Goal: Information Seeking & Learning: Find specific fact

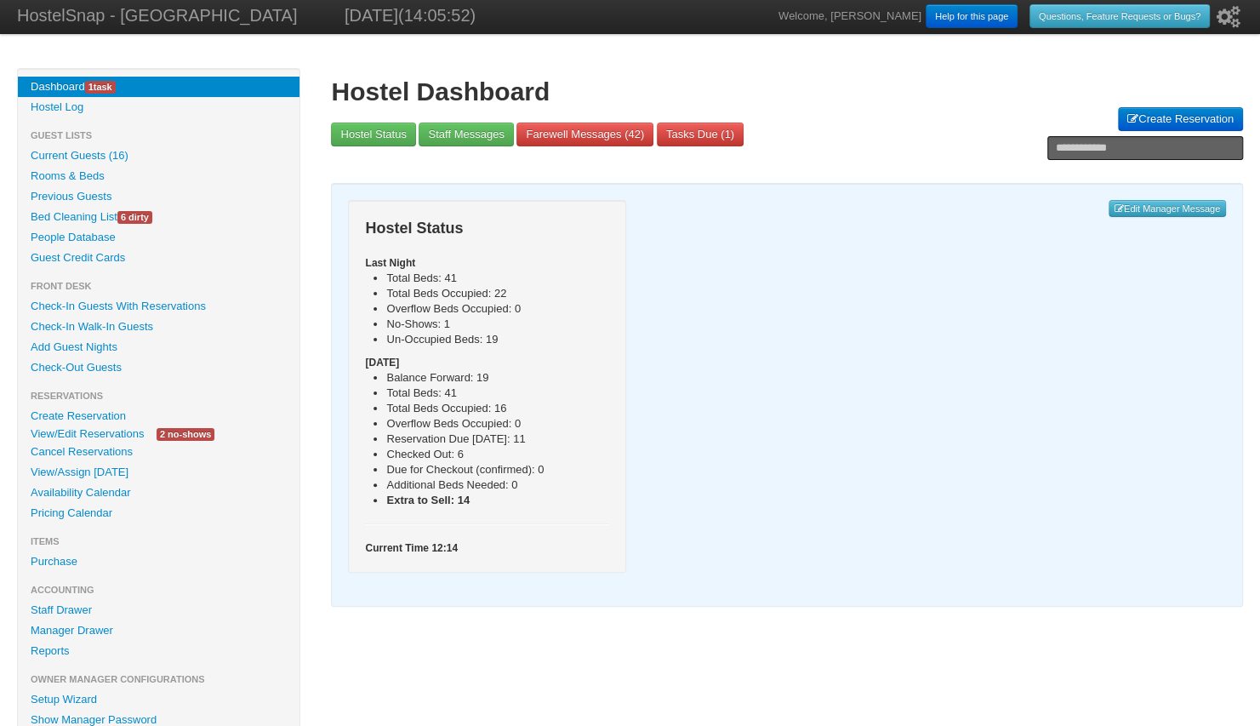
click at [1066, 148] on input "text" at bounding box center [1146, 148] width 196 height 24
paste input "**********"
type input "**********"
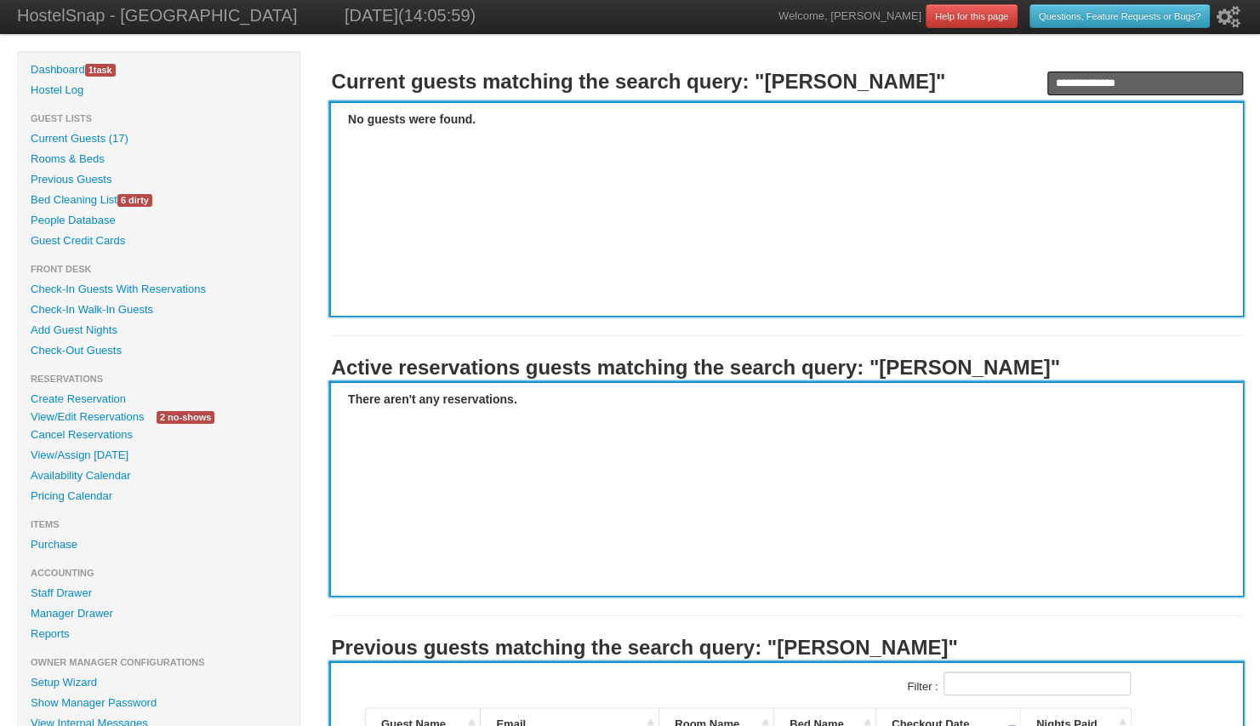
click at [75, 216] on link "People Database" at bounding box center [159, 220] width 282 height 20
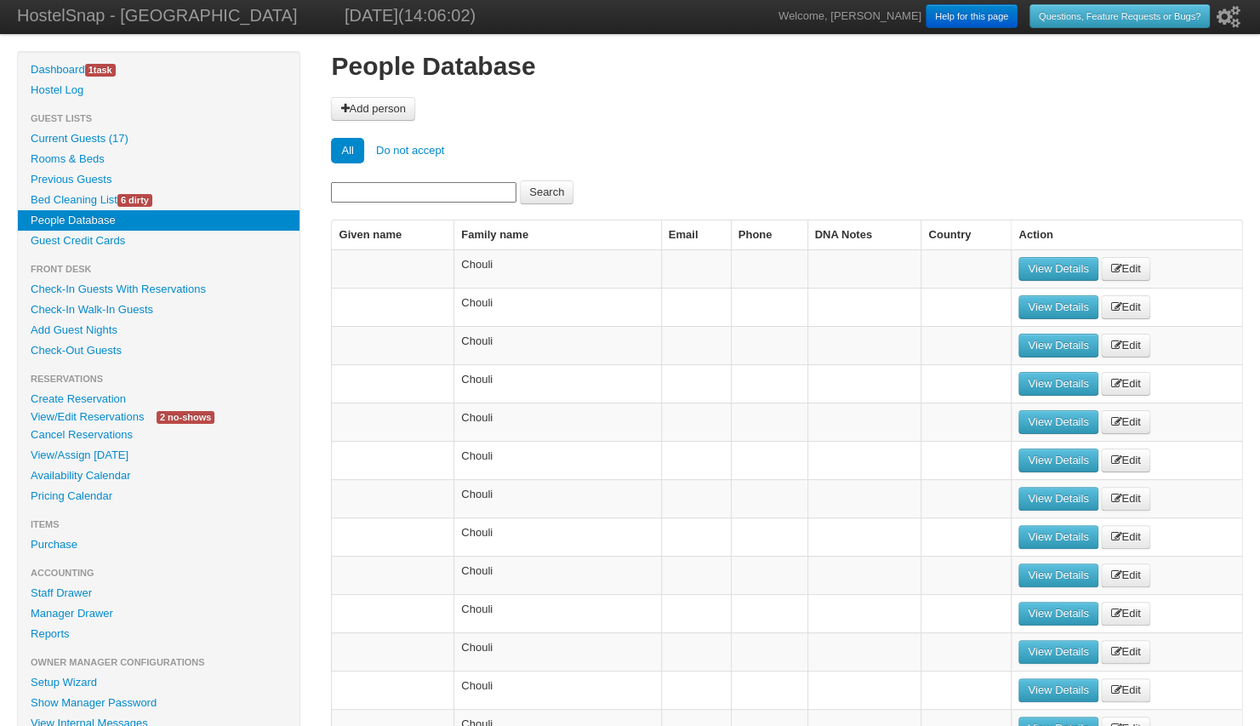
click at [407, 191] on input at bounding box center [424, 192] width 186 height 20
paste input "**********"
type input "**********"
click at [520, 180] on button "Search" at bounding box center [547, 192] width 54 height 24
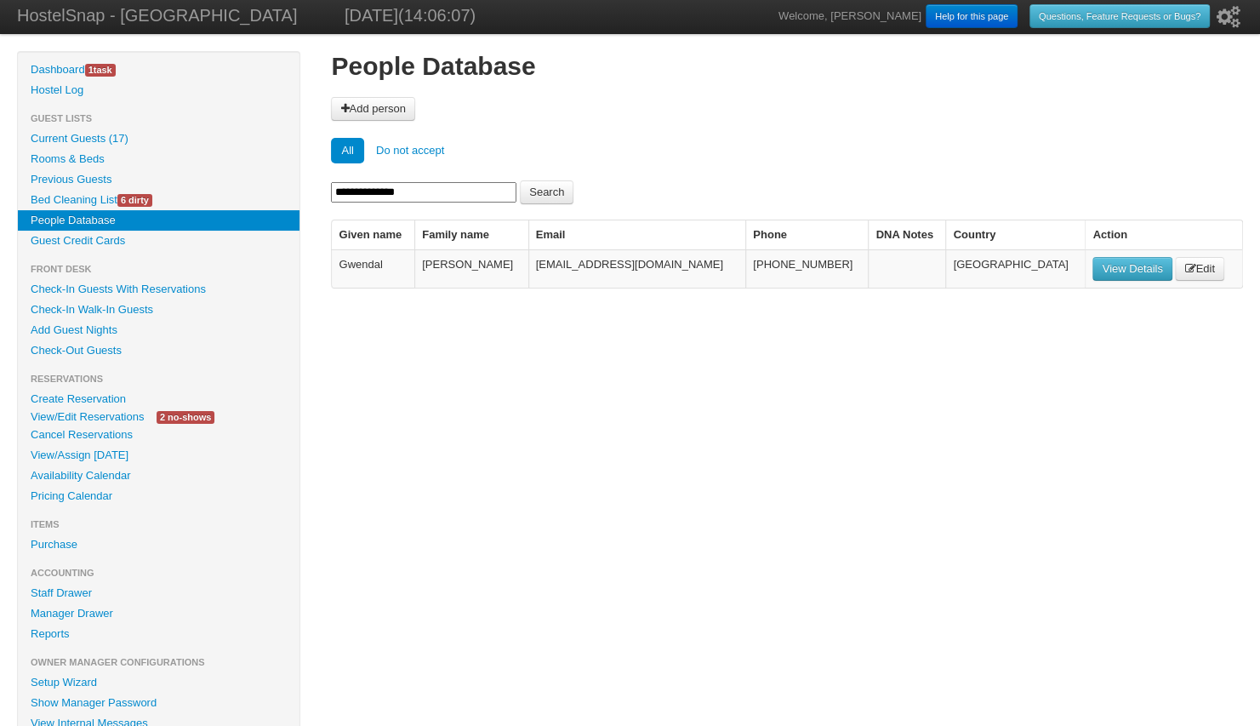
click at [1093, 259] on link "View Details" at bounding box center [1132, 269] width 79 height 24
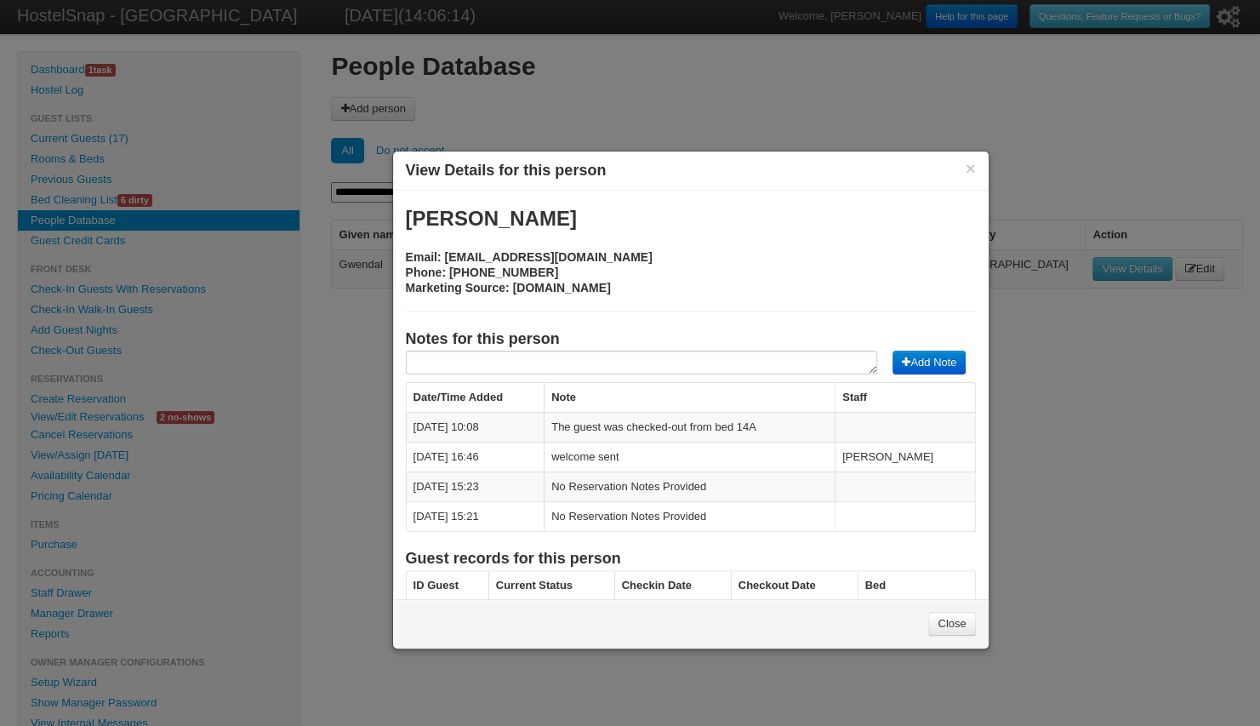
scroll to position [72, 0]
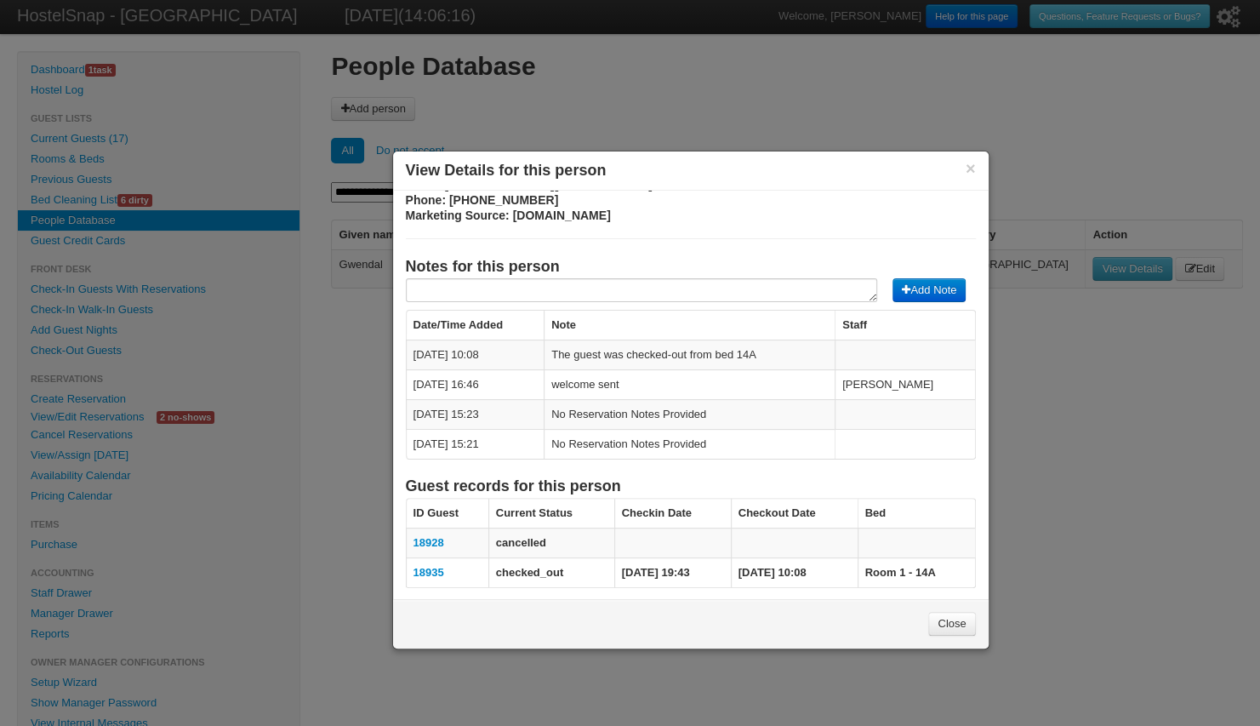
click at [420, 566] on link "18935" at bounding box center [429, 572] width 31 height 13
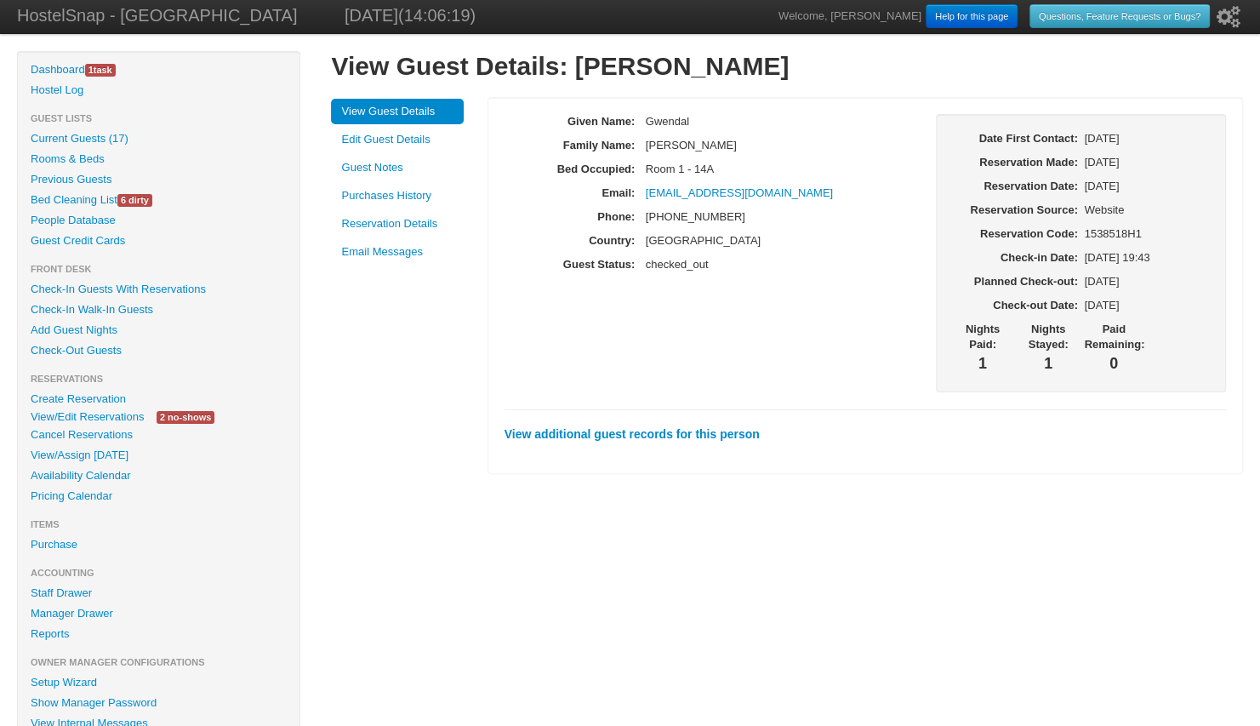
click at [406, 192] on link "Purchases History" at bounding box center [397, 196] width 133 height 26
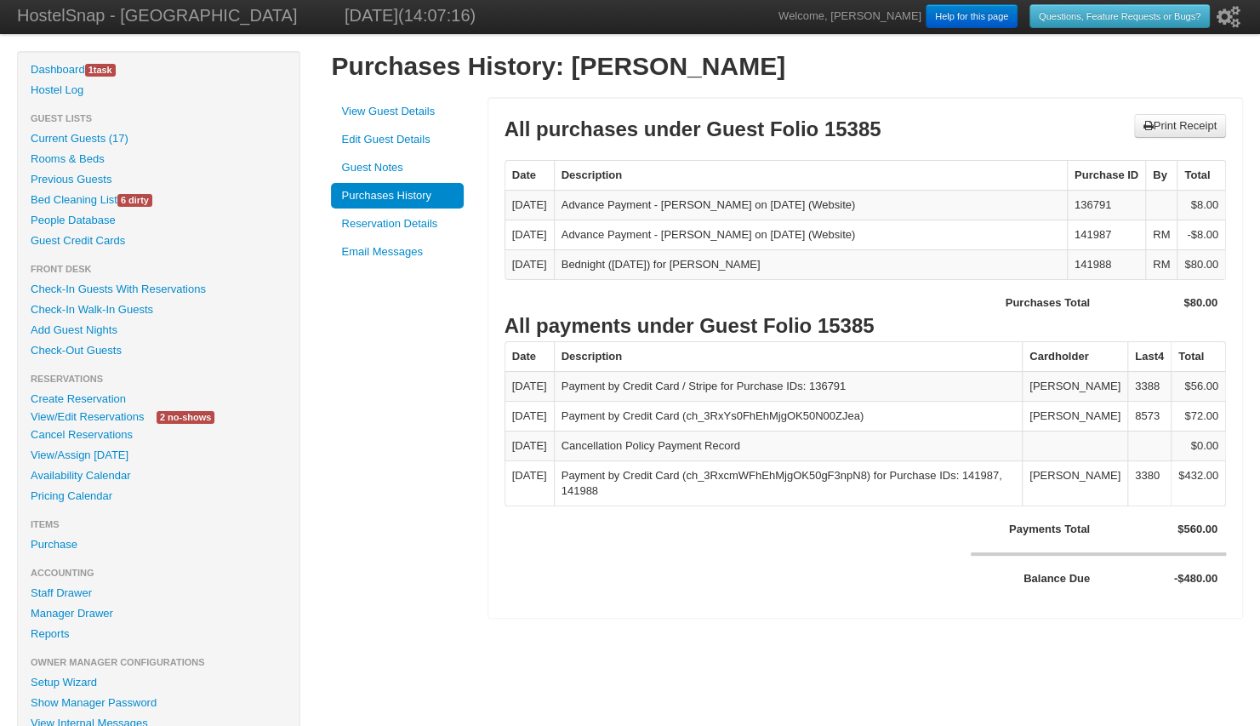
click at [394, 220] on link "Reservation Details" at bounding box center [397, 224] width 133 height 26
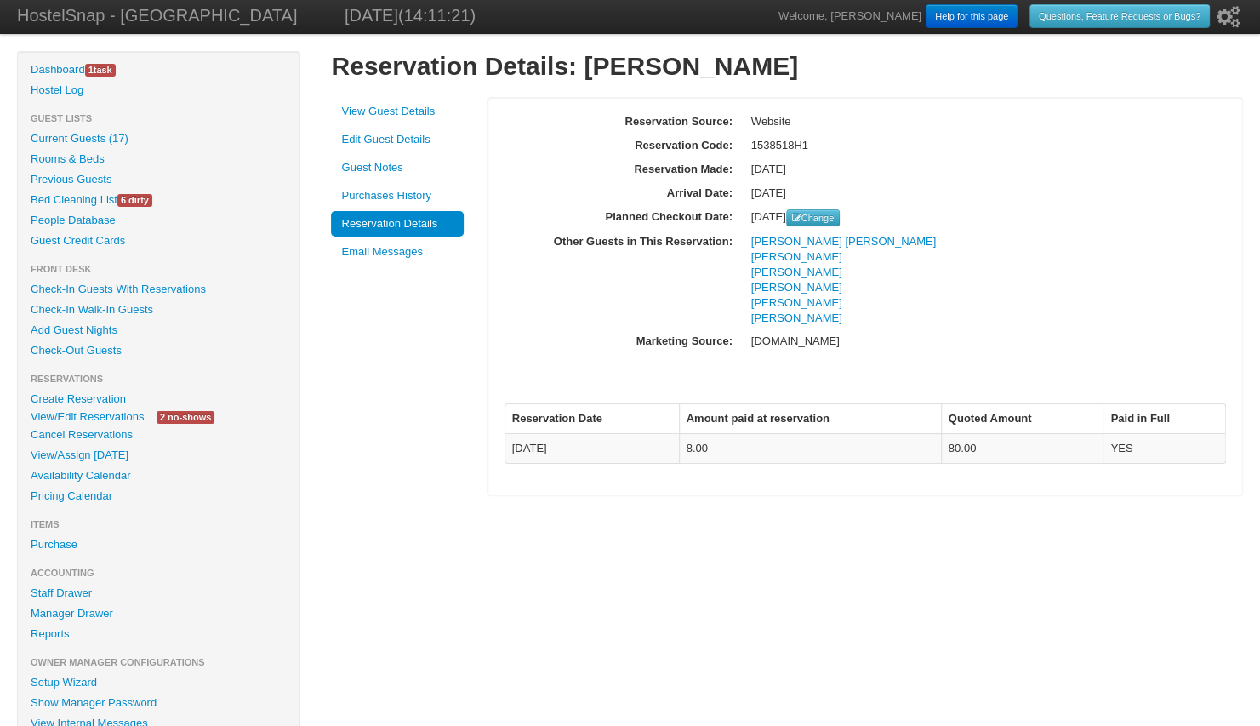
click at [395, 192] on link "Purchases History" at bounding box center [397, 196] width 133 height 26
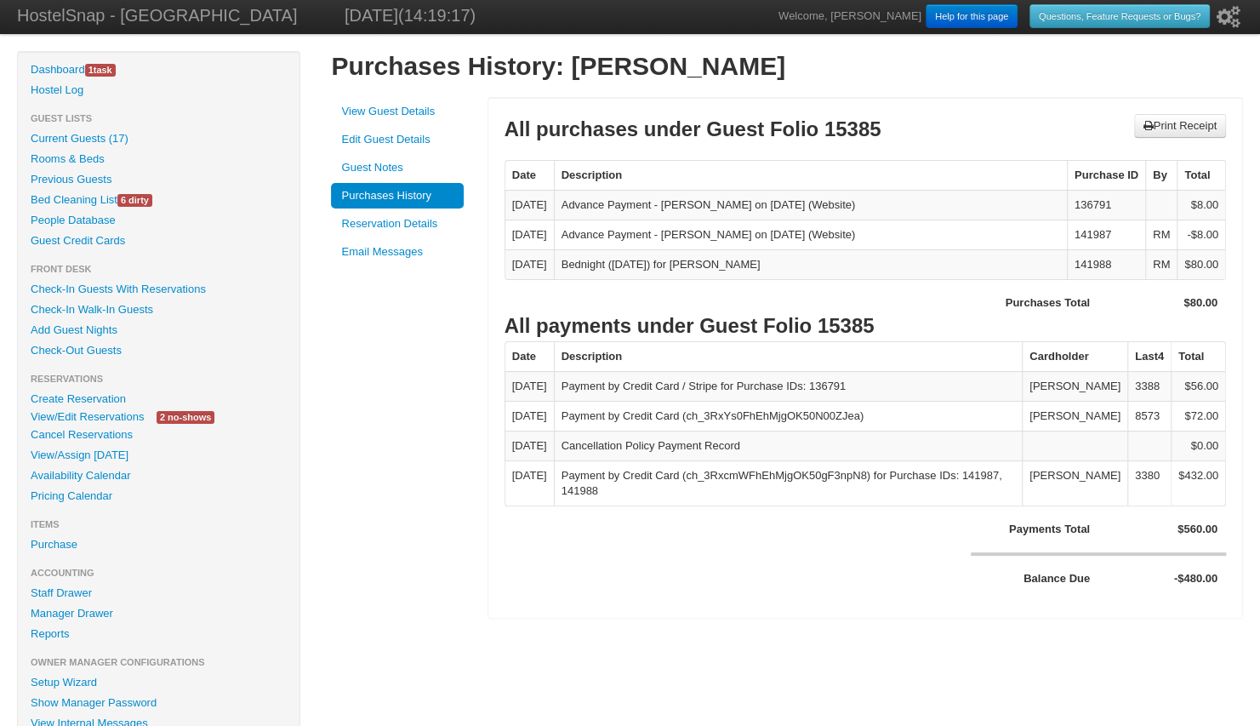
drag, startPoint x: 762, startPoint y: 205, endPoint x: 683, endPoint y: 209, distance: 79.2
click at [683, 209] on div "Advance Payment - Gwendal Deniel on 08/18/2025 (Website)" at bounding box center [811, 204] width 499 height 15
copy div "Gwendal Deniel"
drag, startPoint x: 1113, startPoint y: 434, endPoint x: 1045, endPoint y: 436, distance: 68.1
click at [1045, 431] on td "[PERSON_NAME]" at bounding box center [1075, 416] width 106 height 30
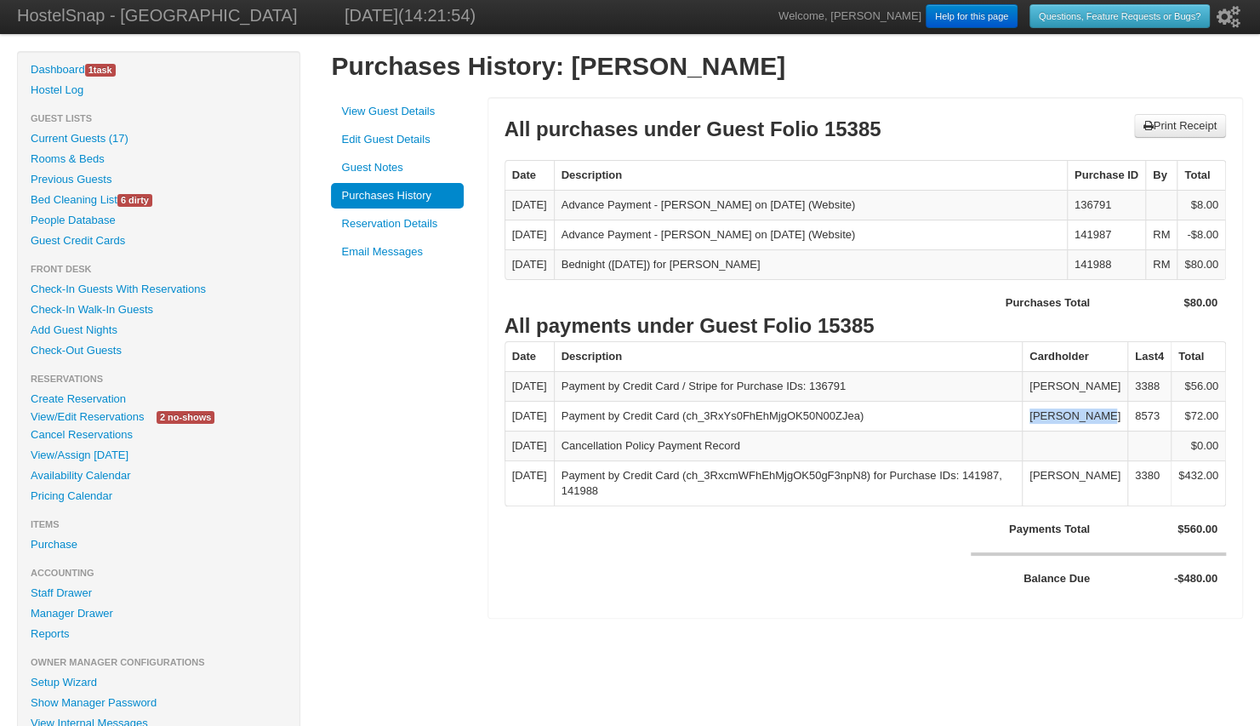
copy td "Antonie Roan"
click at [83, 180] on link "Previous Guests" at bounding box center [159, 179] width 282 height 20
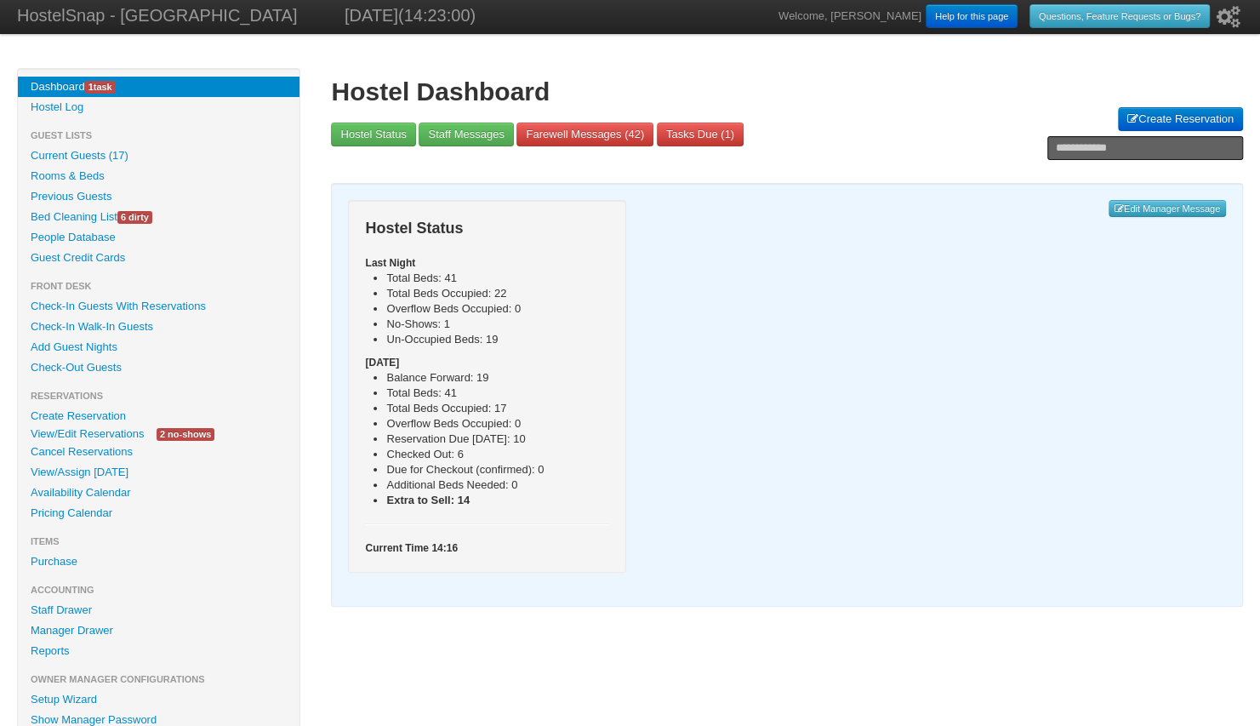
click at [100, 233] on link "People Database" at bounding box center [159, 237] width 282 height 20
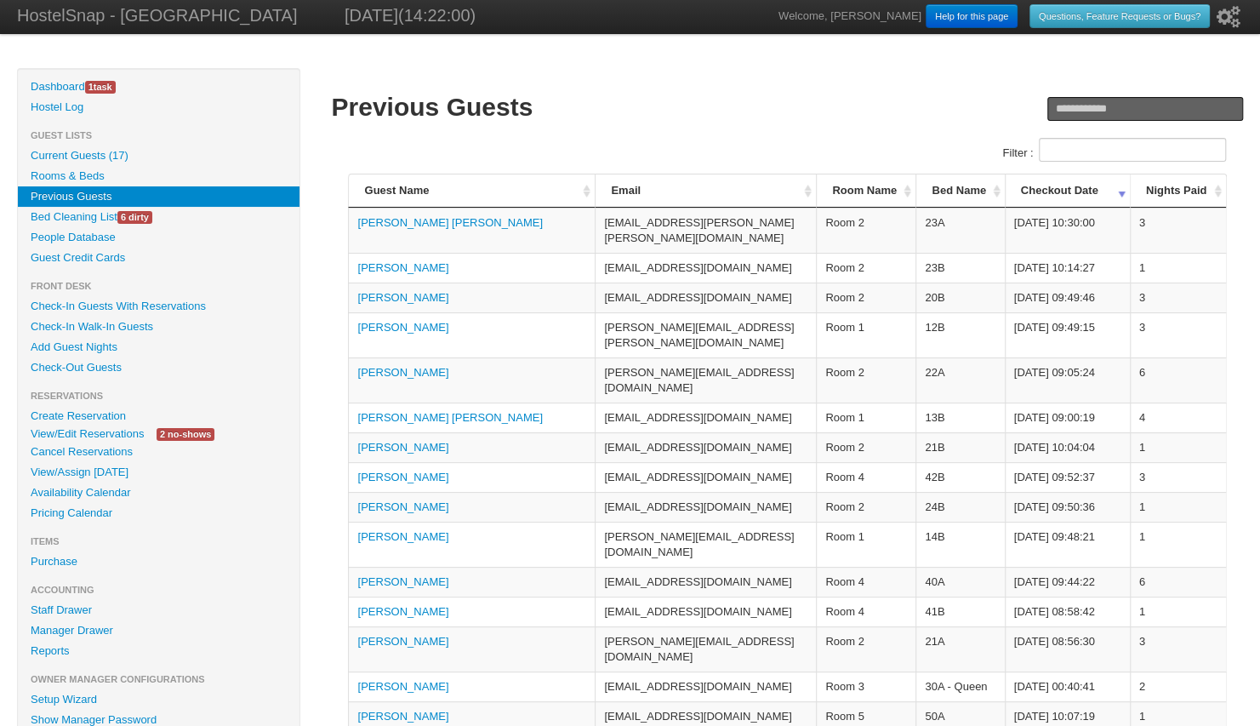
click at [1060, 152] on input "Filter :" at bounding box center [1132, 150] width 187 height 24
paste input "**********"
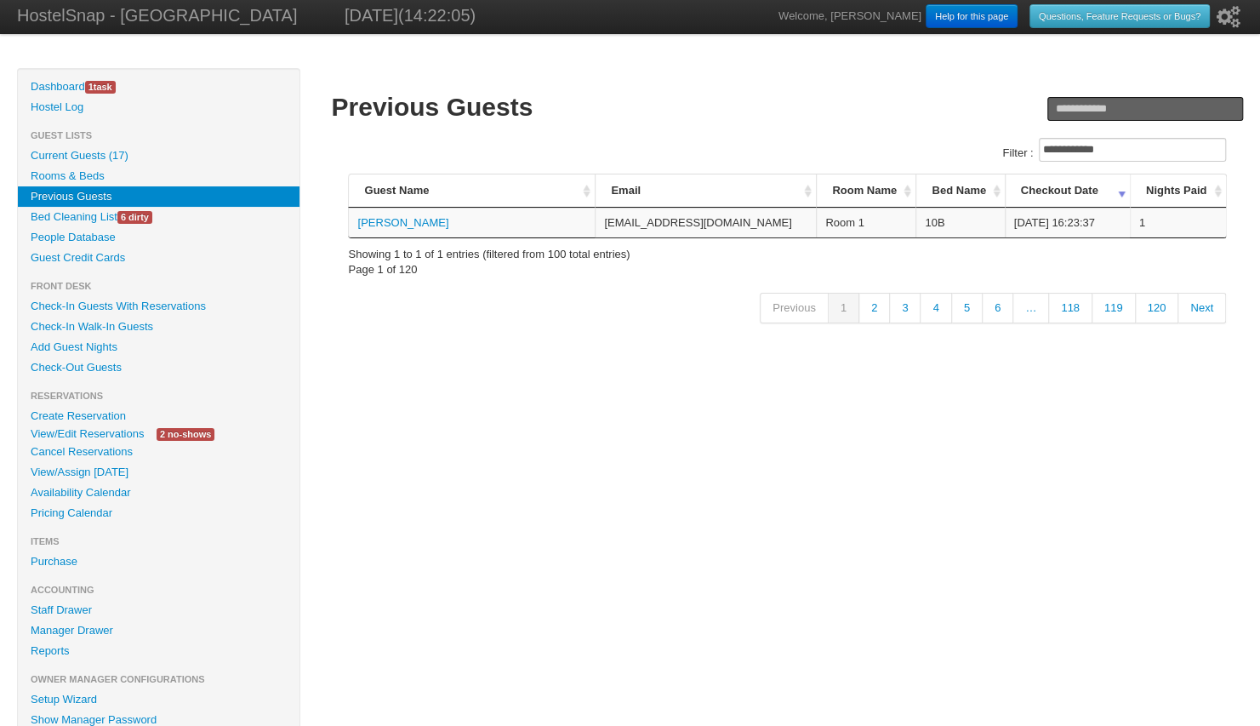
type input "**********"
click at [412, 219] on link "Antonie Roan" at bounding box center [402, 222] width 91 height 13
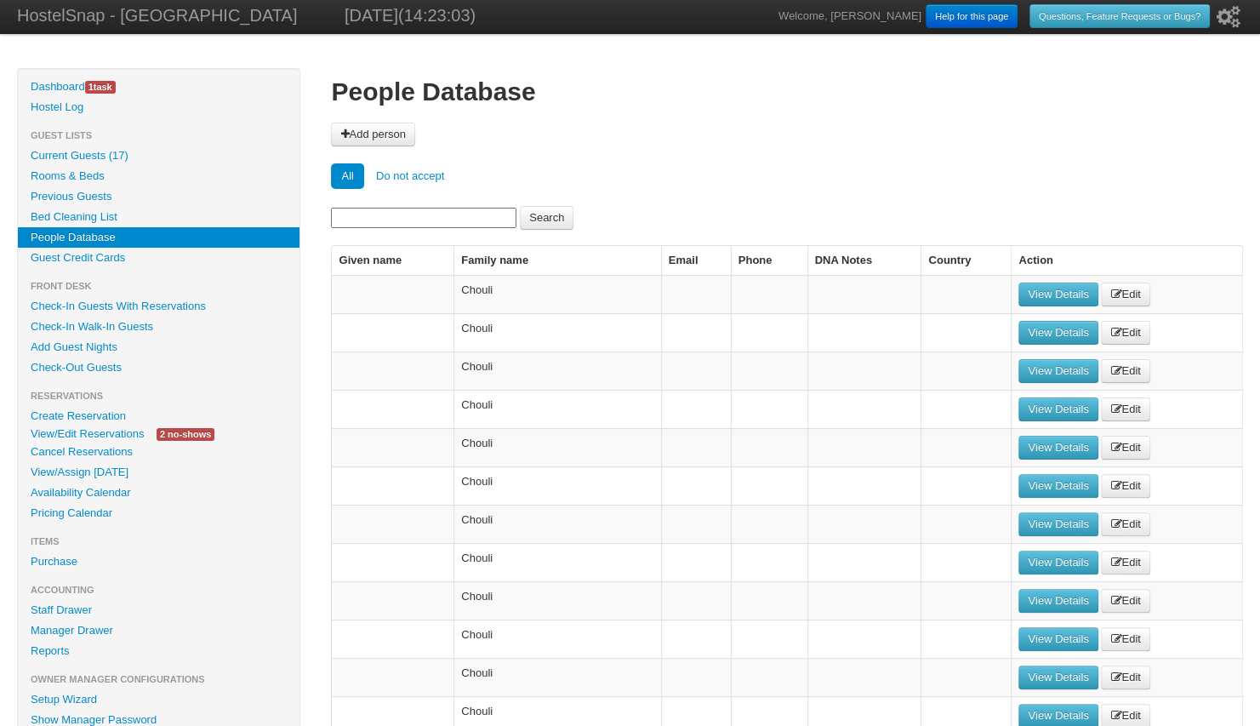
click at [378, 220] on input at bounding box center [424, 218] width 186 height 20
paste input "**********"
drag, startPoint x: 370, startPoint y: 214, endPoint x: 321, endPoint y: 216, distance: 49.4
click at [423, 215] on input "**********" at bounding box center [424, 218] width 186 height 20
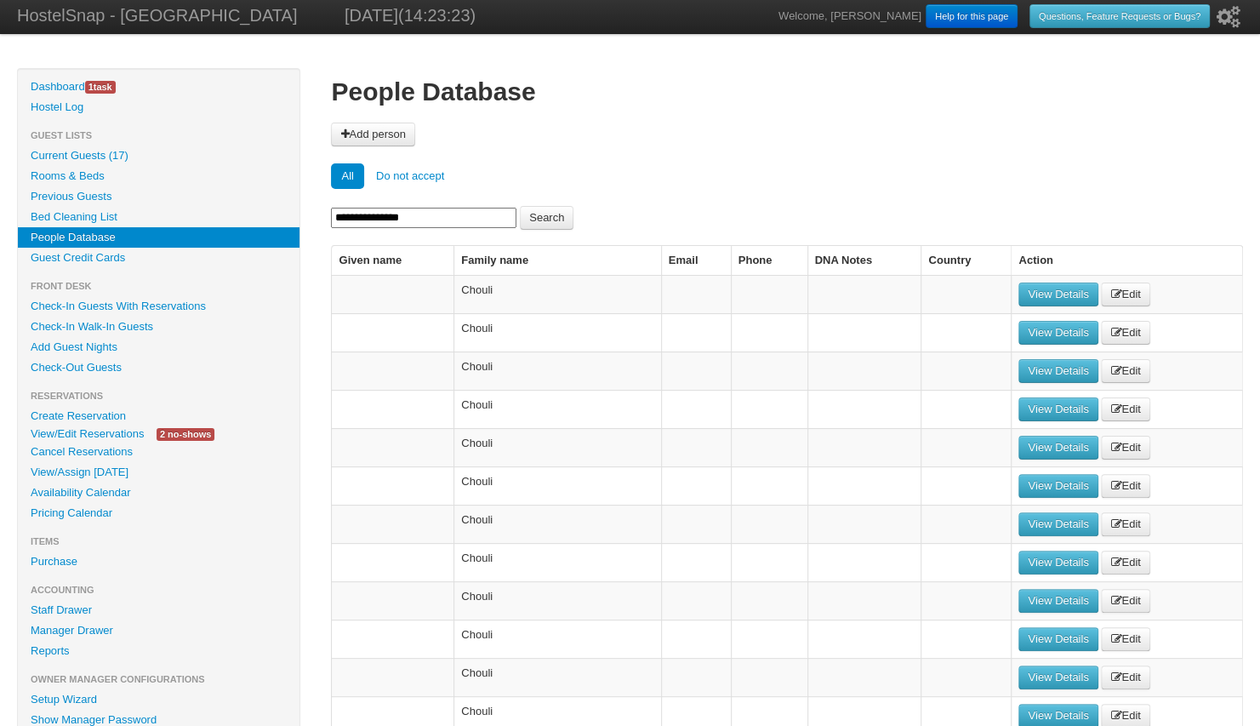
type input "**********"
click at [520, 206] on button "Search" at bounding box center [547, 218] width 54 height 24
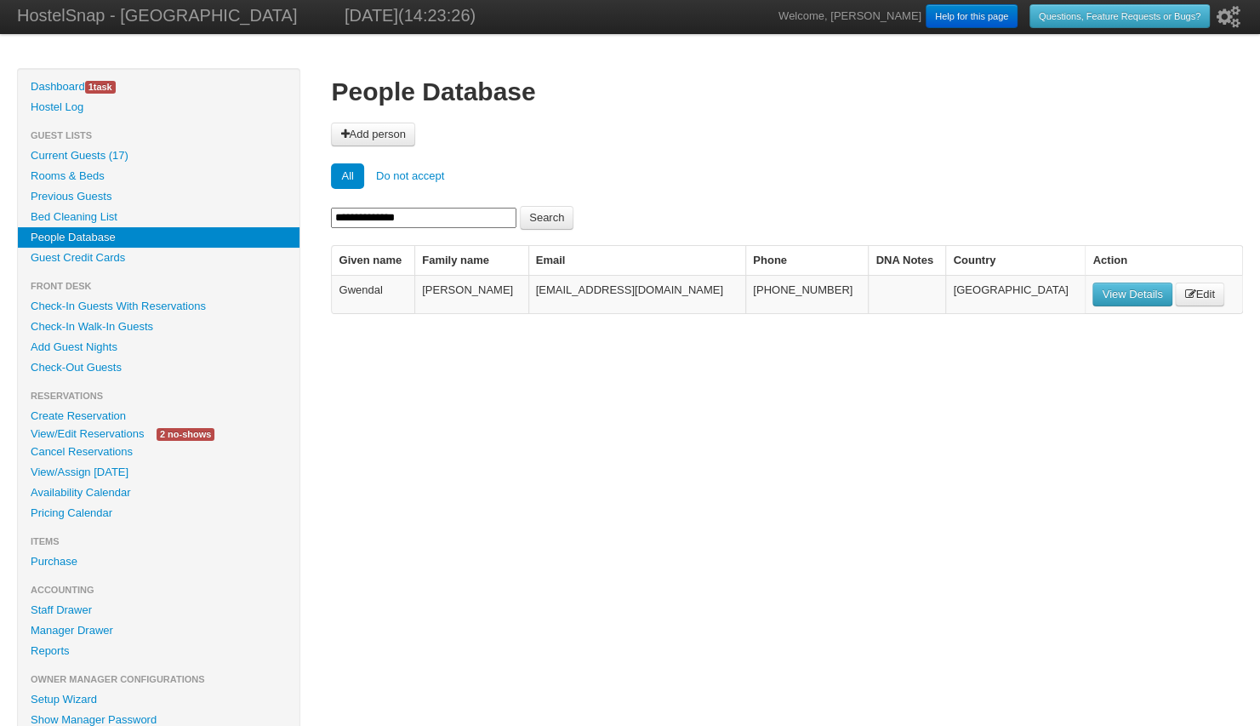
click at [1093, 294] on link "View Details" at bounding box center [1132, 295] width 79 height 24
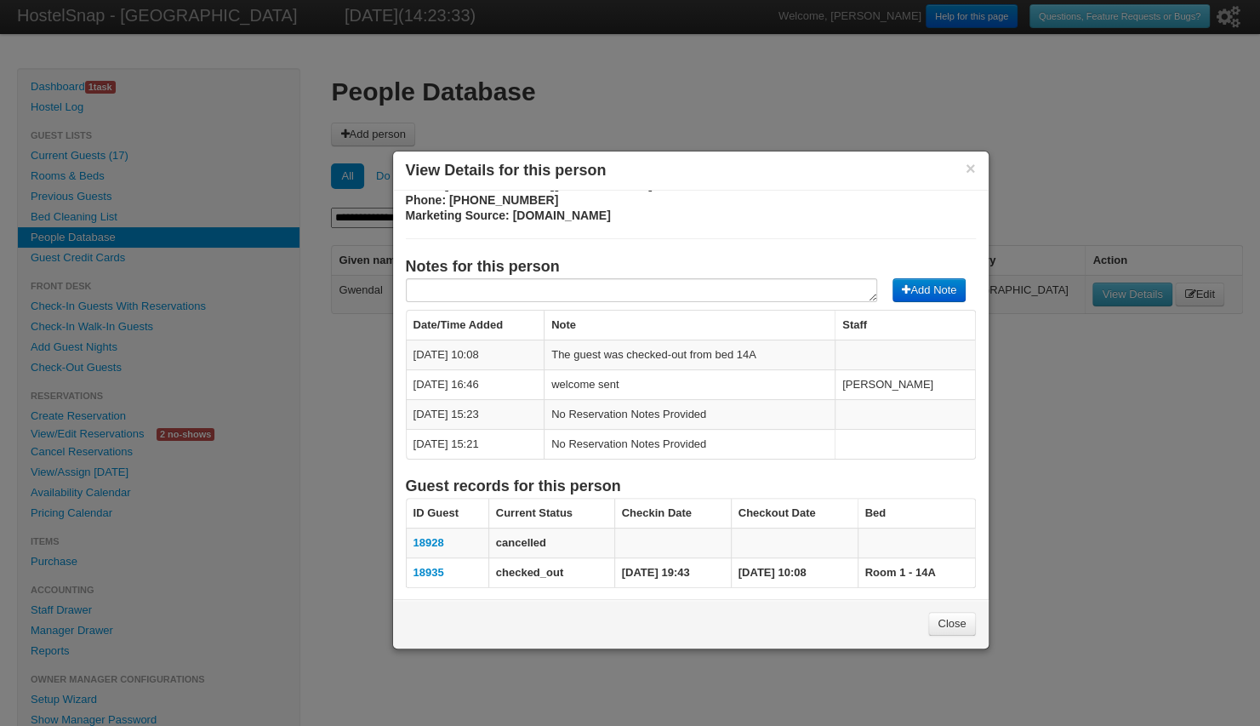
scroll to position [72, 0]
click at [425, 566] on link "18935" at bounding box center [429, 572] width 31 height 13
click at [947, 618] on link "Close" at bounding box center [952, 624] width 47 height 24
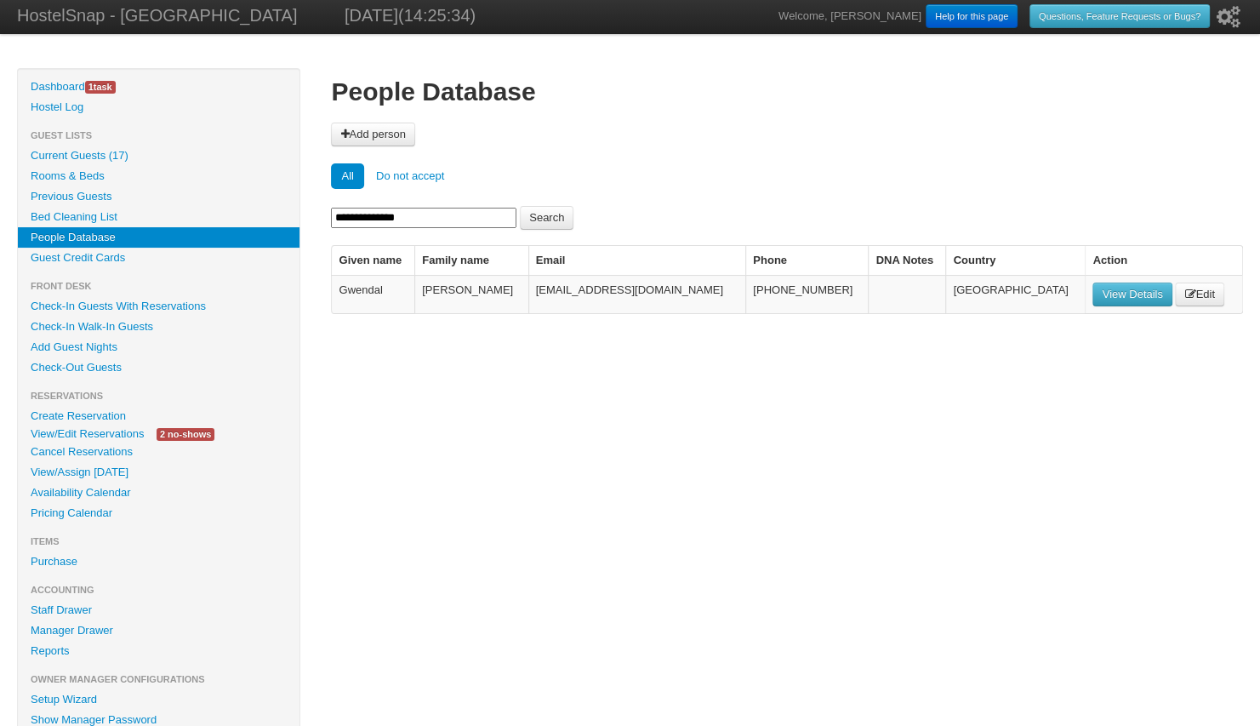
click at [1093, 298] on link "View Details" at bounding box center [1132, 295] width 79 height 24
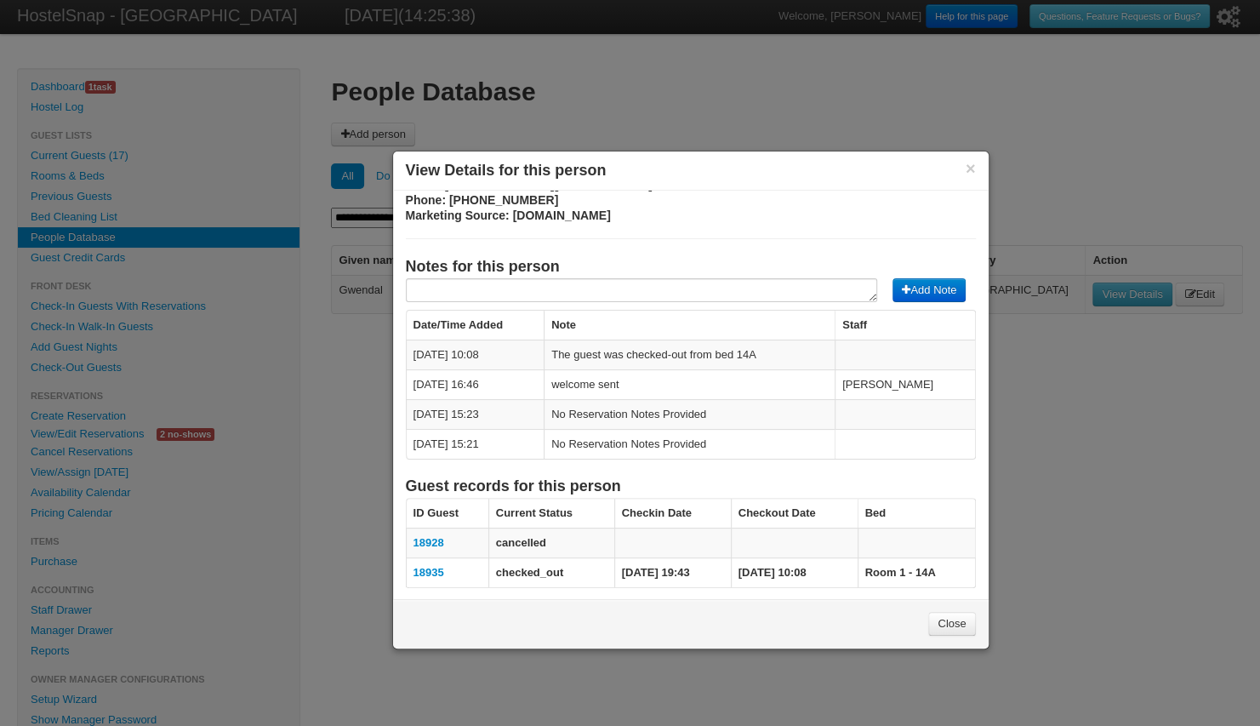
click at [434, 566] on link "18935" at bounding box center [429, 572] width 31 height 13
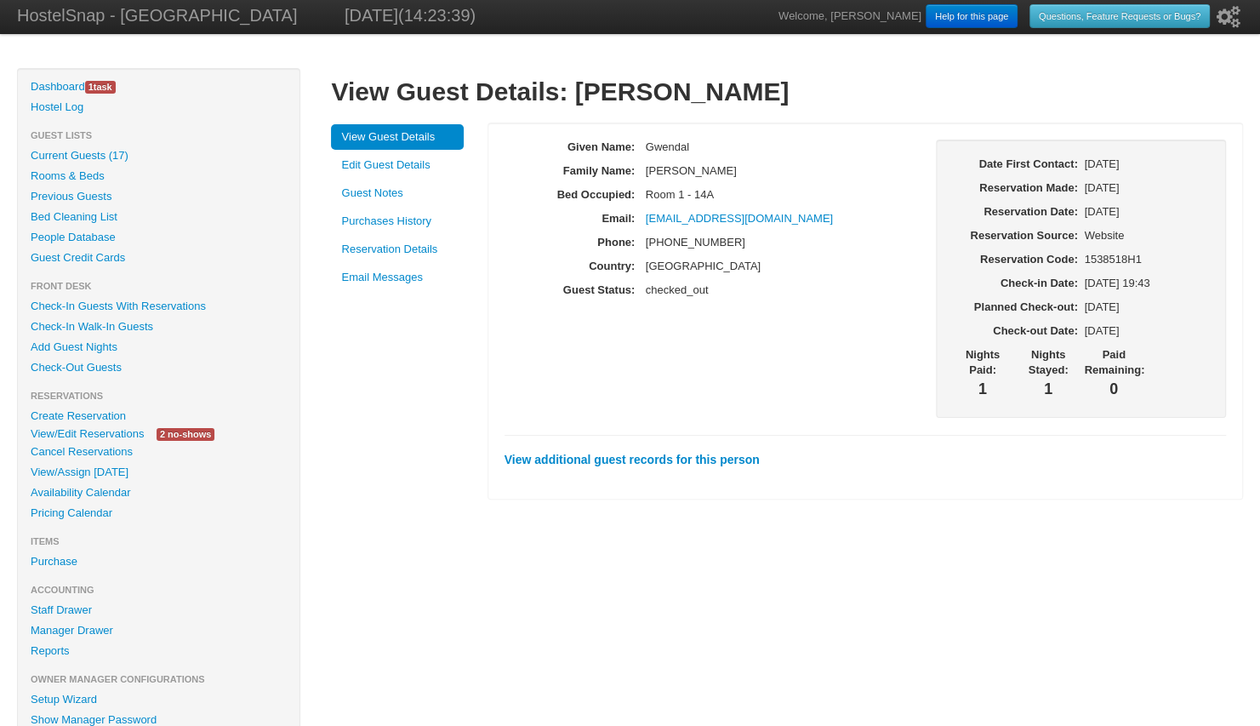
click at [377, 227] on link "Purchases History" at bounding box center [397, 222] width 133 height 26
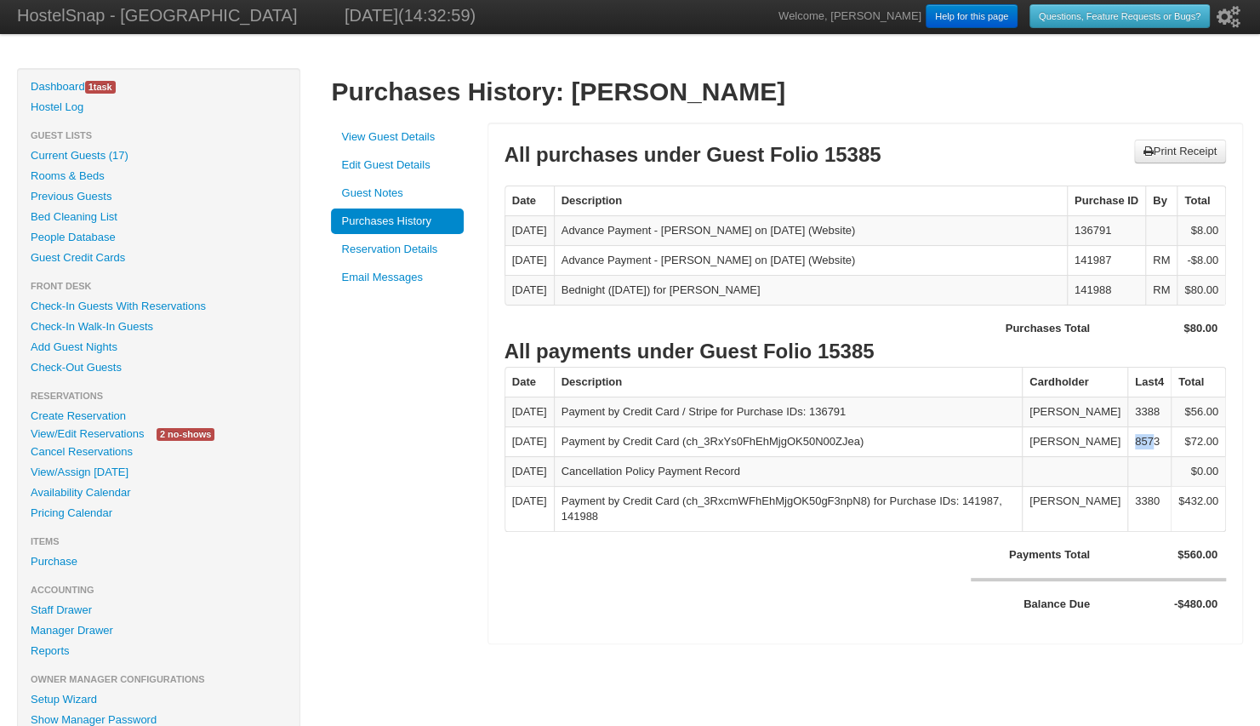
drag, startPoint x: 1157, startPoint y: 452, endPoint x: 1135, endPoint y: 453, distance: 21.3
click at [1135, 453] on td "8573" at bounding box center [1149, 441] width 43 height 30
click at [1130, 454] on td "8573" at bounding box center [1149, 441] width 43 height 30
copy td "8573"
click at [386, 248] on link "Reservation Details" at bounding box center [397, 250] width 133 height 26
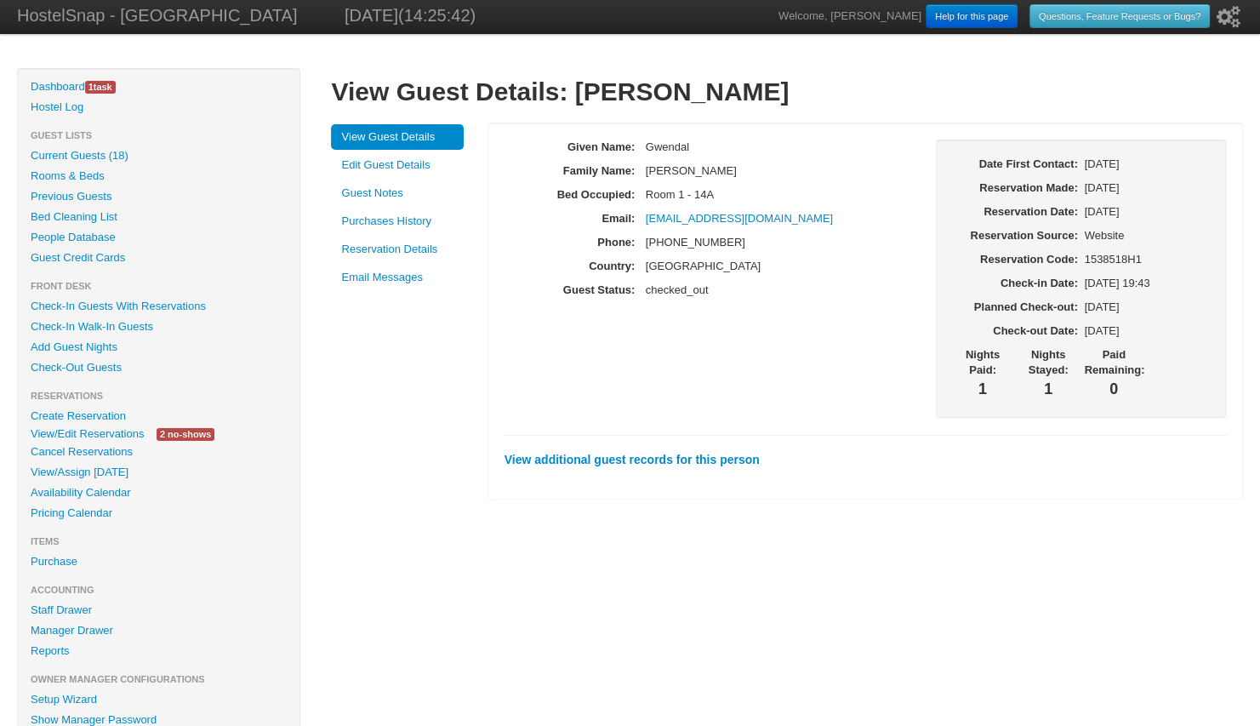
click at [364, 250] on link "Reservation Details" at bounding box center [397, 250] width 133 height 26
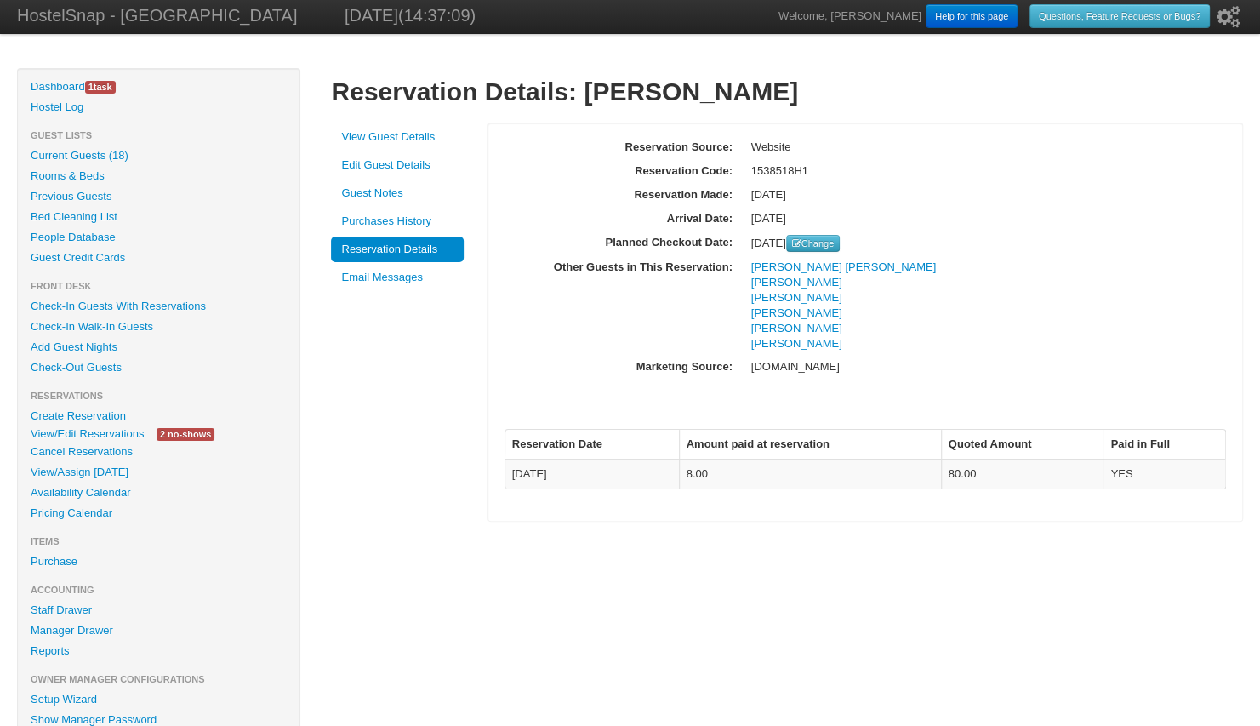
drag, startPoint x: 832, startPoint y: 169, endPoint x: 754, endPoint y: 167, distance: 78.3
click at [754, 167] on p "1538518H1" at bounding box center [988, 170] width 475 height 15
click at [751, 167] on div "Reservation Source: Website Reservation Code: 1538518H1 Reservation Made: 06/17…" at bounding box center [866, 322] width 756 height 399
copy div "1538518H1"
click at [420, 222] on link "Purchases History" at bounding box center [397, 222] width 133 height 26
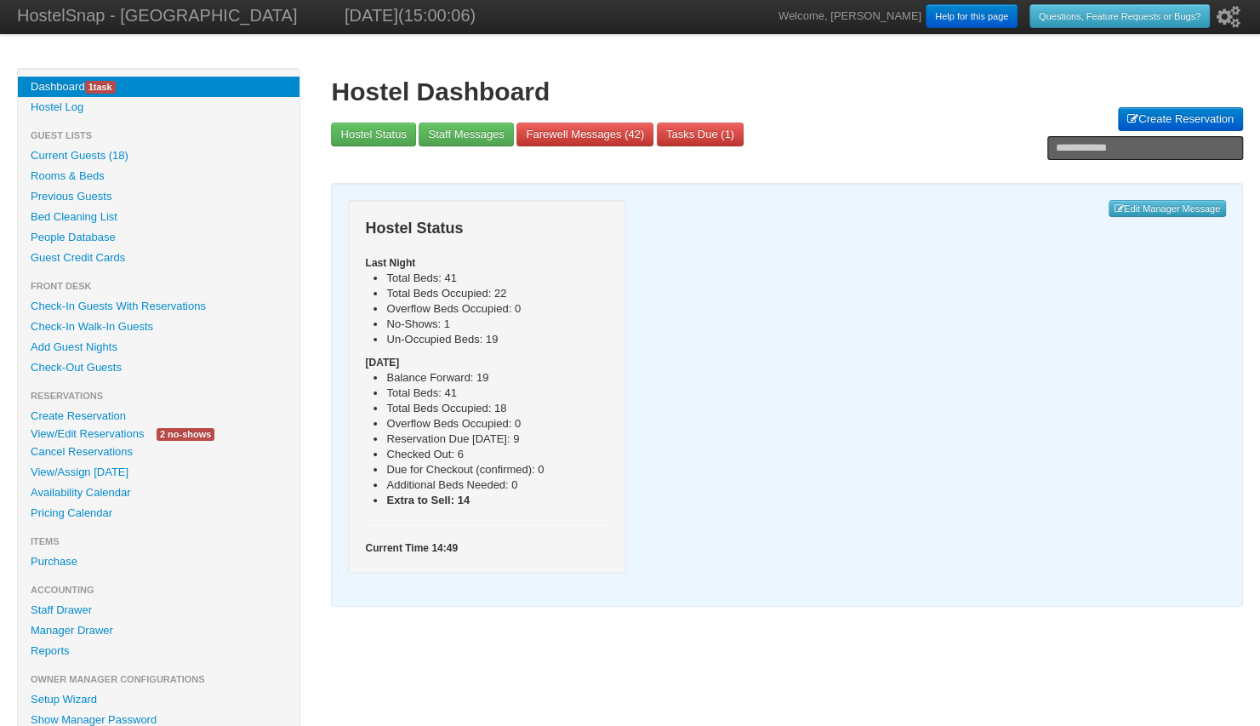
click at [74, 197] on link "Previous Guests" at bounding box center [159, 196] width 282 height 20
click at [102, 237] on link "People Database" at bounding box center [159, 237] width 282 height 20
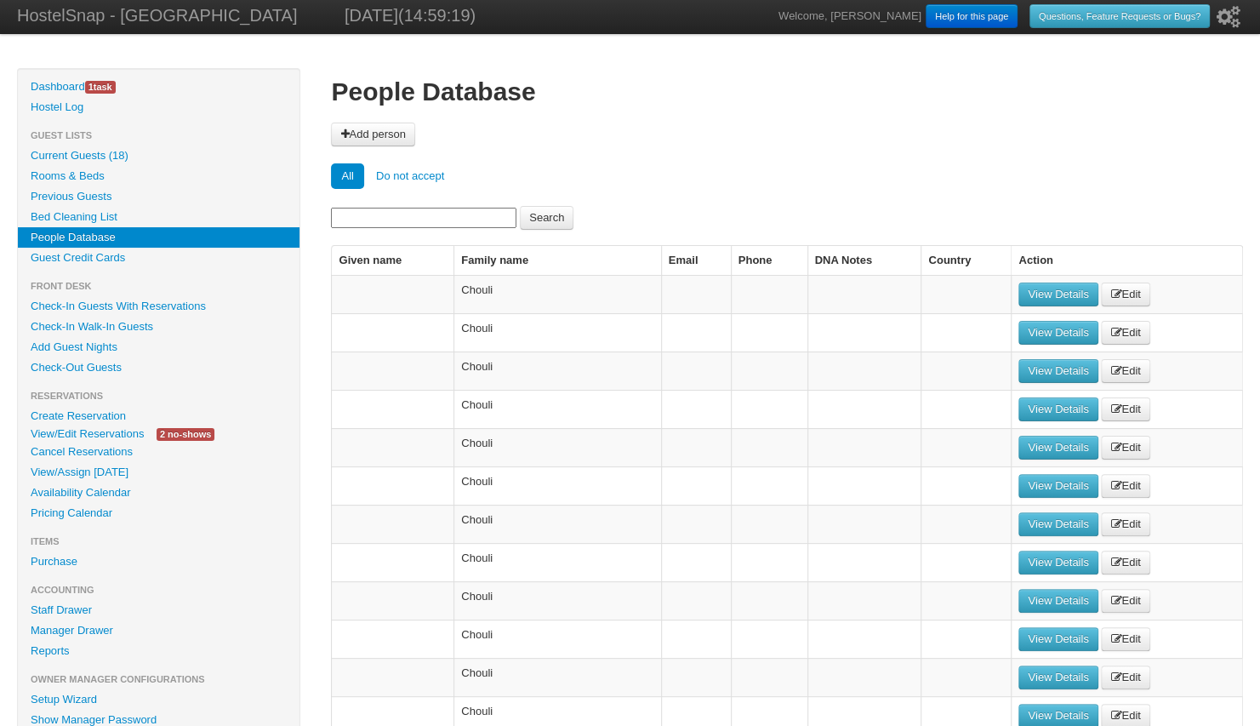
click at [393, 216] on input at bounding box center [424, 218] width 186 height 20
type input "****"
click at [520, 206] on button "Search" at bounding box center [547, 218] width 54 height 24
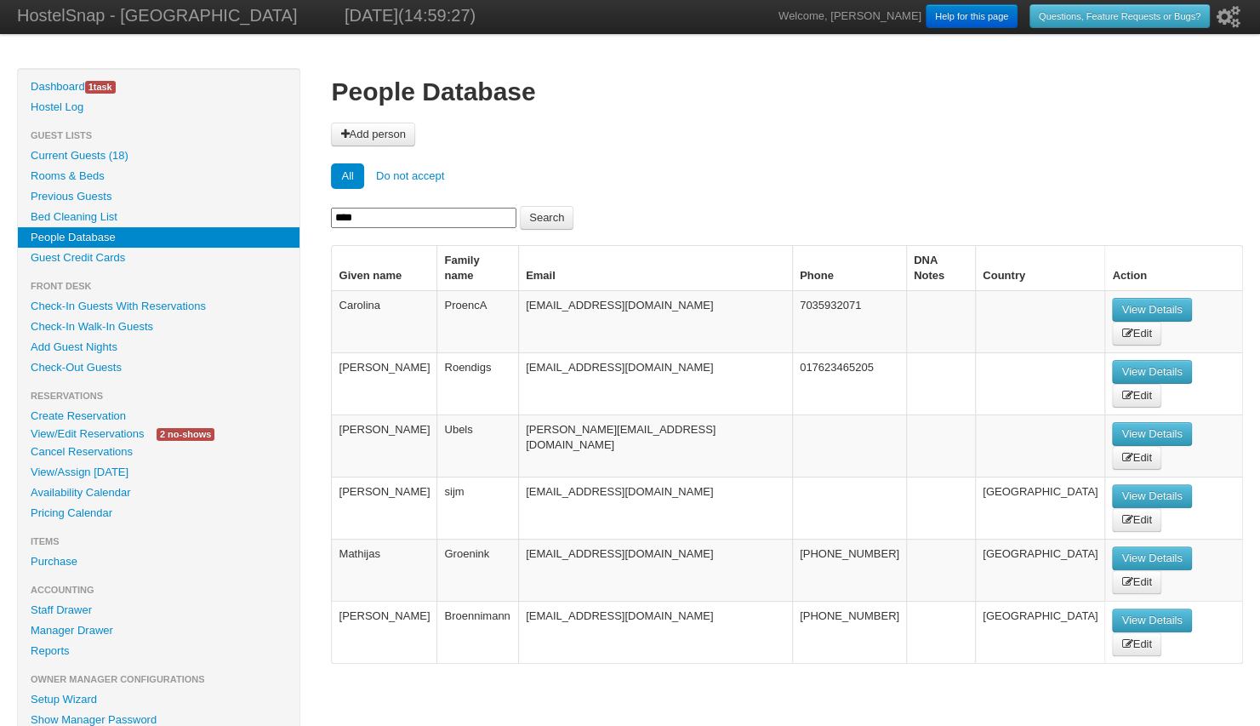
drag, startPoint x: 366, startPoint y: 219, endPoint x: 309, endPoint y: 220, distance: 57.0
click at [309, 220] on div "Hide Menu Dashboard 1 task Hostel Log Guest Lists Current Guests (18) Rooms & B…" at bounding box center [630, 477] width 1226 height 818
type input "********"
click at [520, 206] on button "Search" at bounding box center [547, 218] width 54 height 24
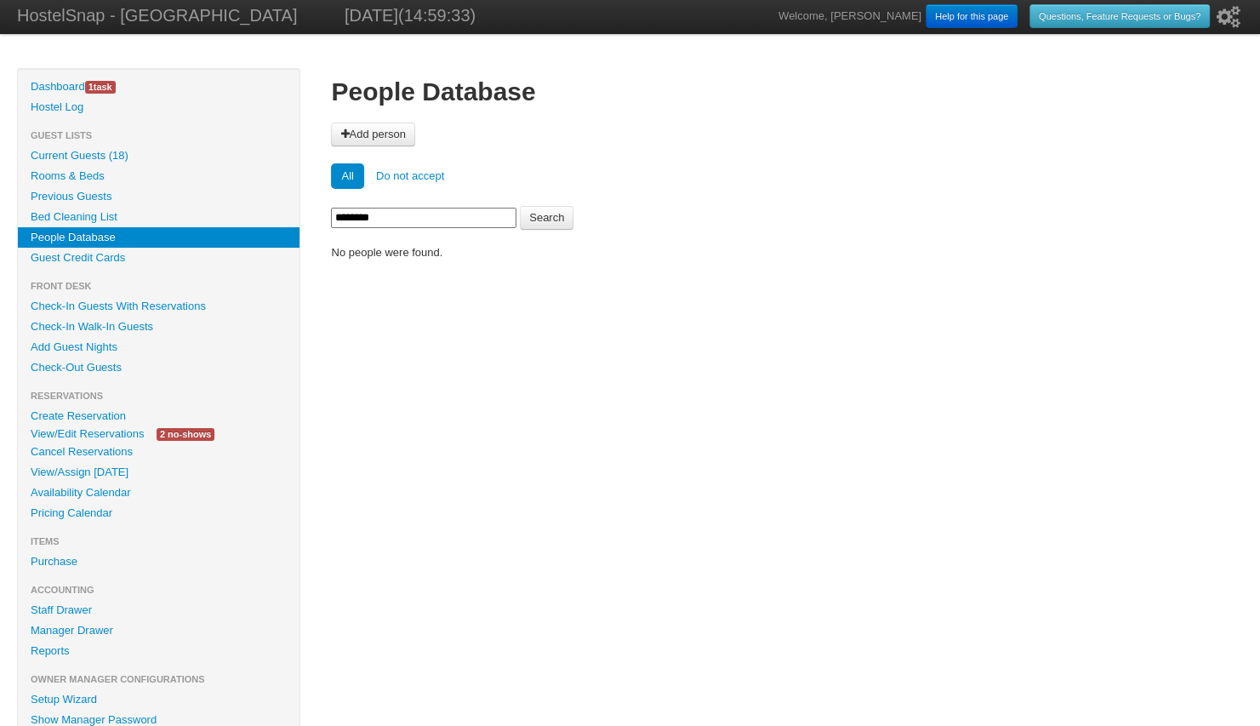
click at [391, 216] on input "********" at bounding box center [424, 218] width 186 height 20
type input "*******"
click at [520, 206] on button "Search" at bounding box center [547, 218] width 54 height 24
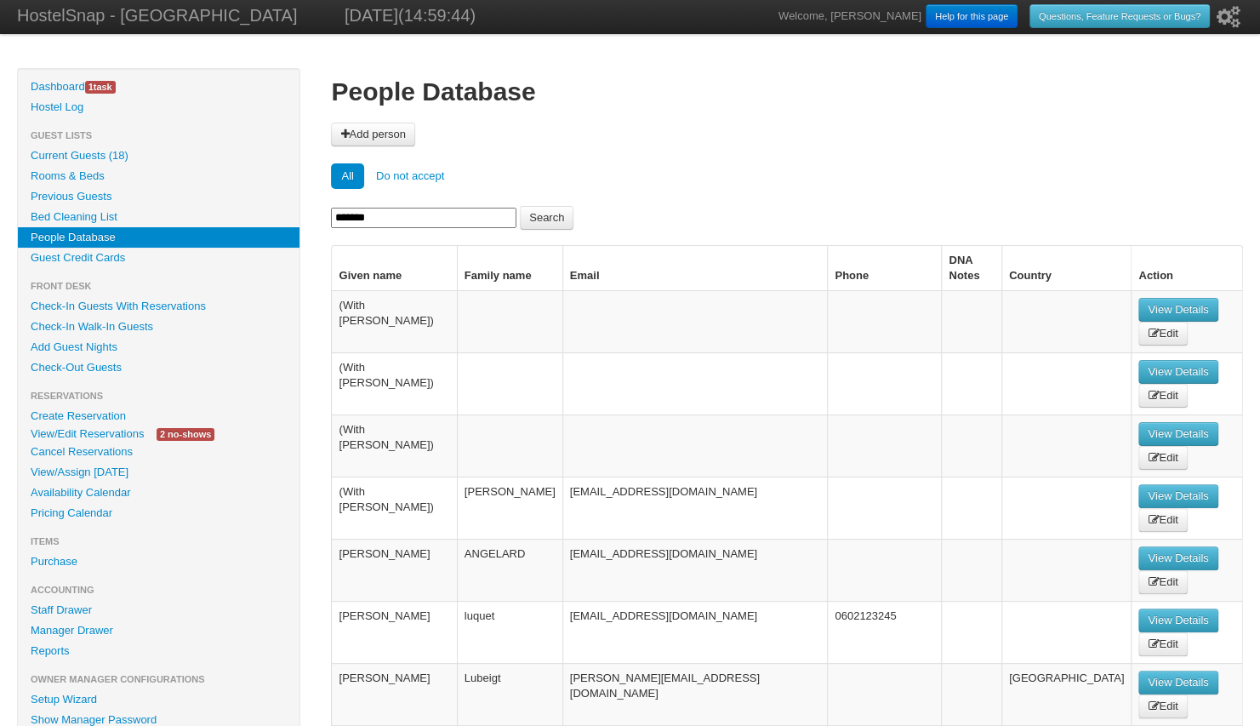
drag, startPoint x: 380, startPoint y: 219, endPoint x: 297, endPoint y: 216, distance: 83.4
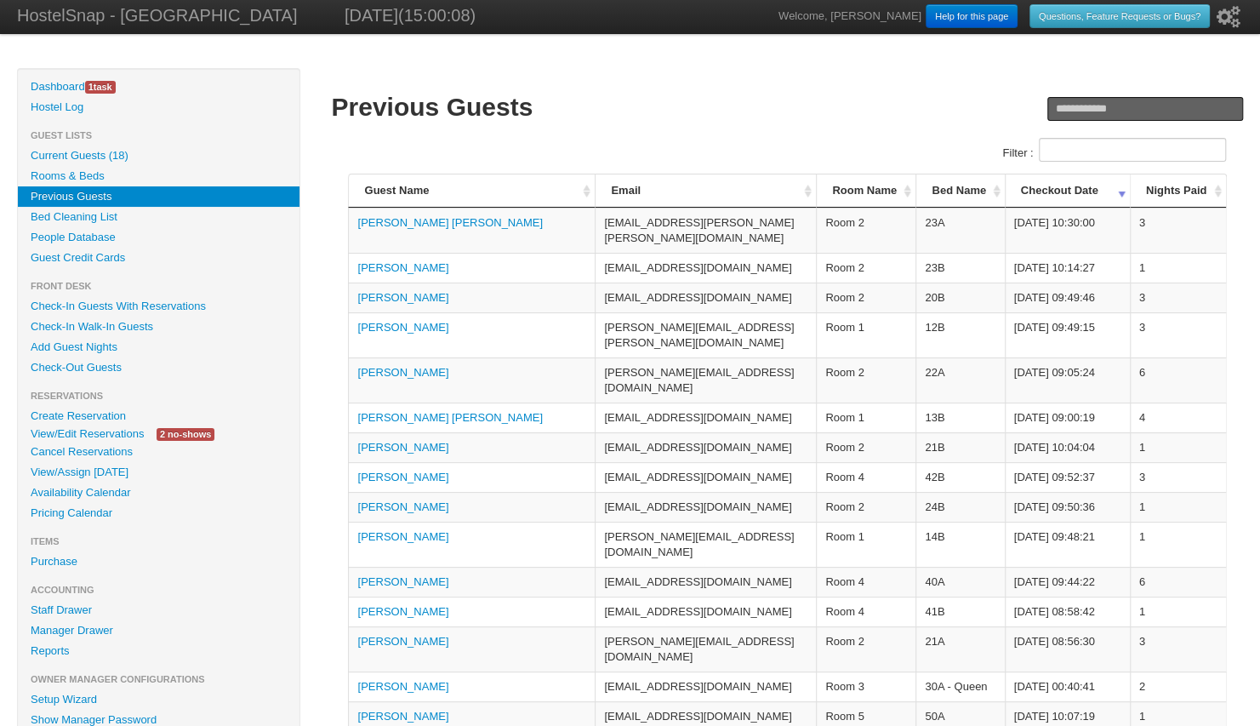
click at [1071, 102] on input "text" at bounding box center [1146, 109] width 196 height 24
paste input "**********"
type input "**********"
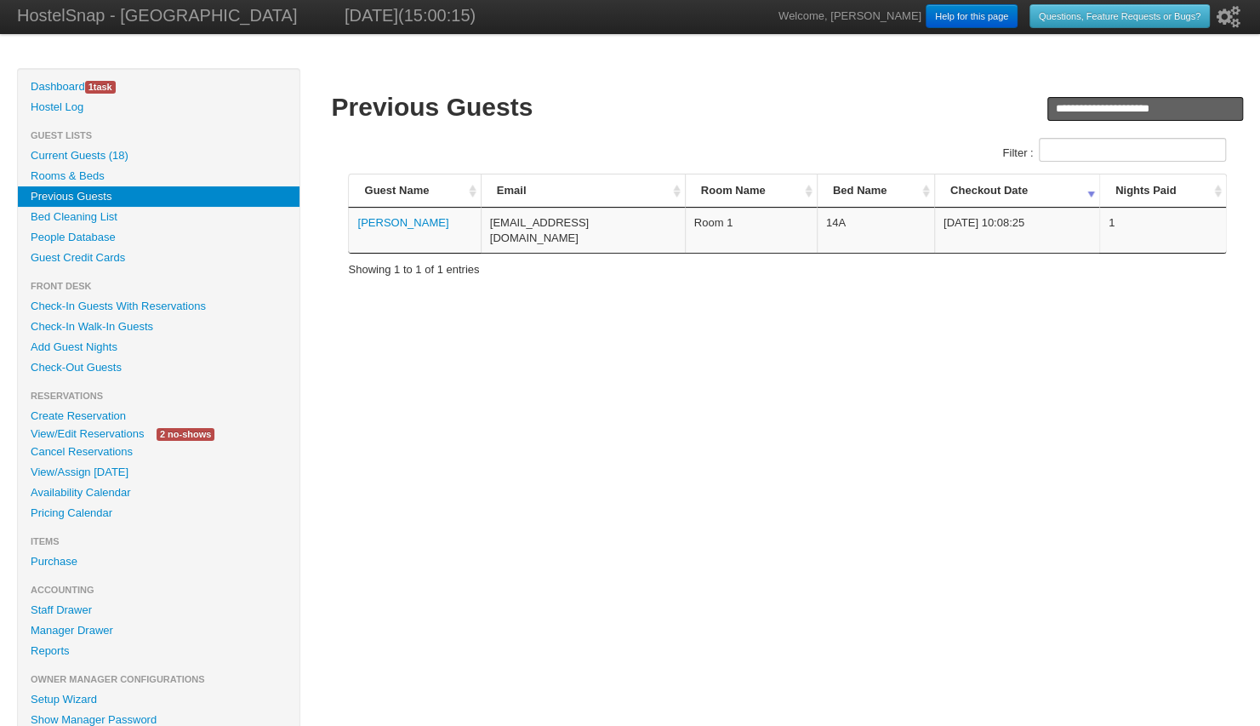
click at [396, 224] on link "Gwendal Deniel" at bounding box center [402, 222] width 91 height 13
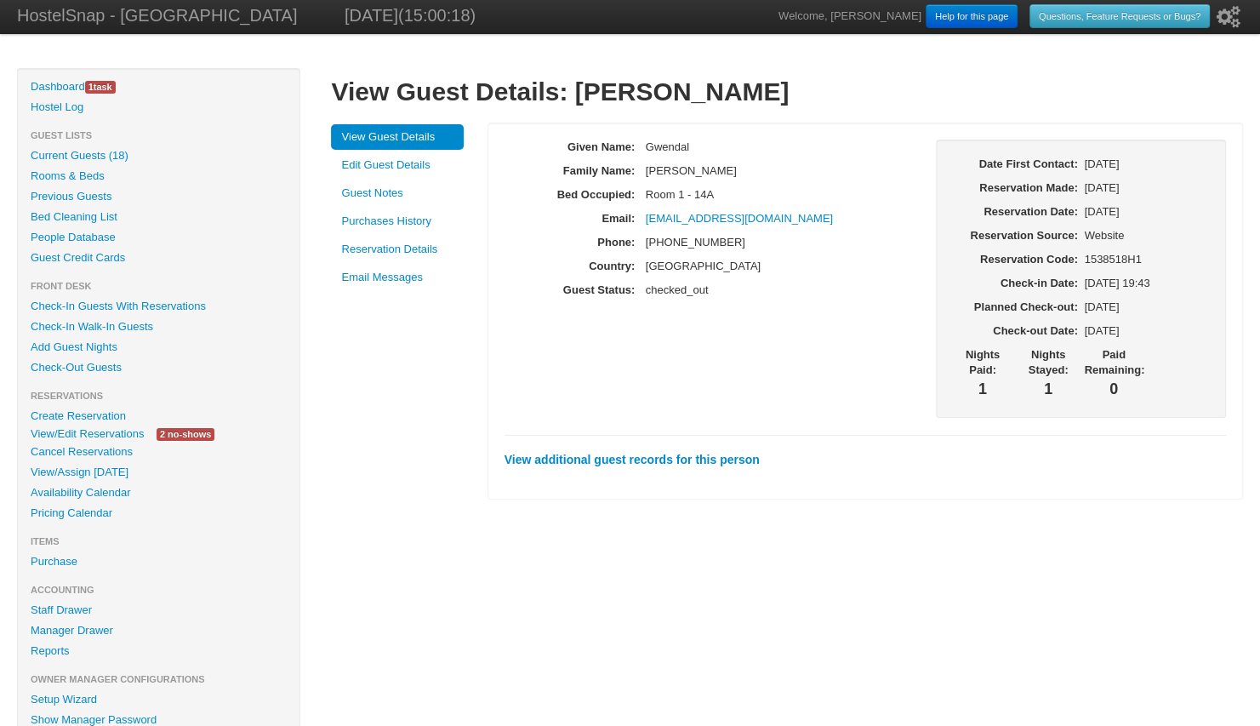
click at [400, 226] on link "Purchases History" at bounding box center [397, 222] width 133 height 26
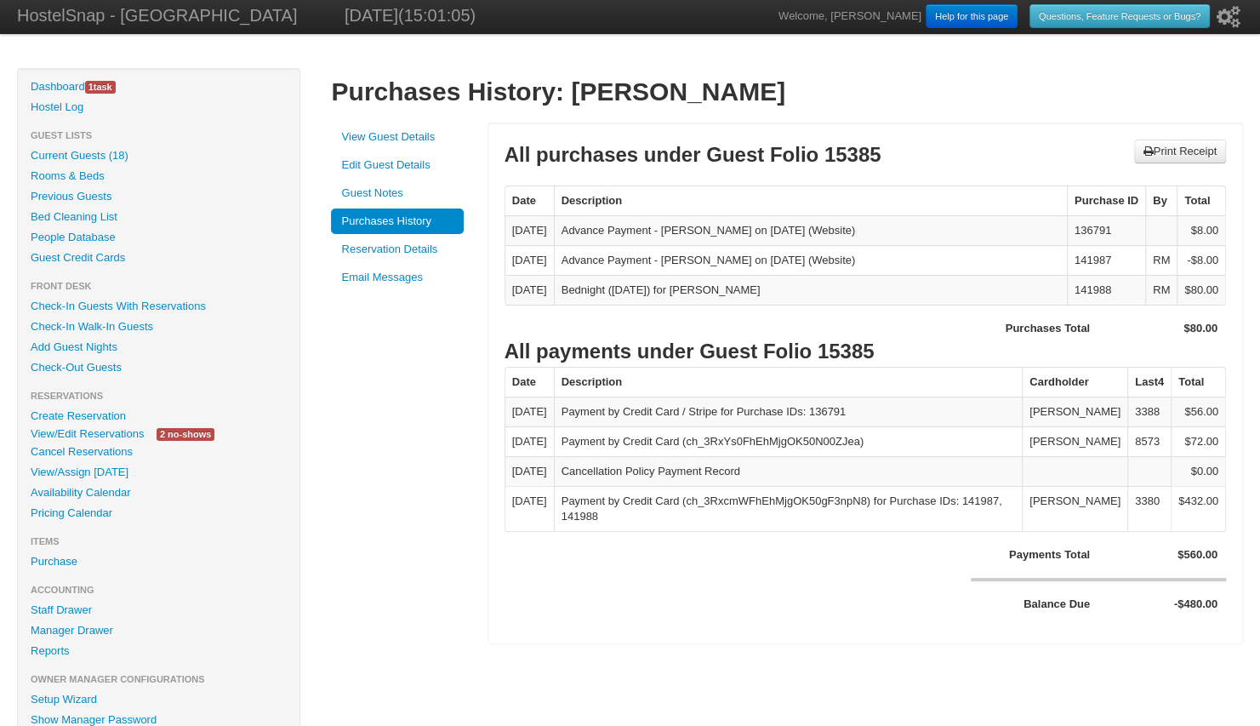
click at [391, 192] on link "Guest Notes" at bounding box center [397, 193] width 133 height 26
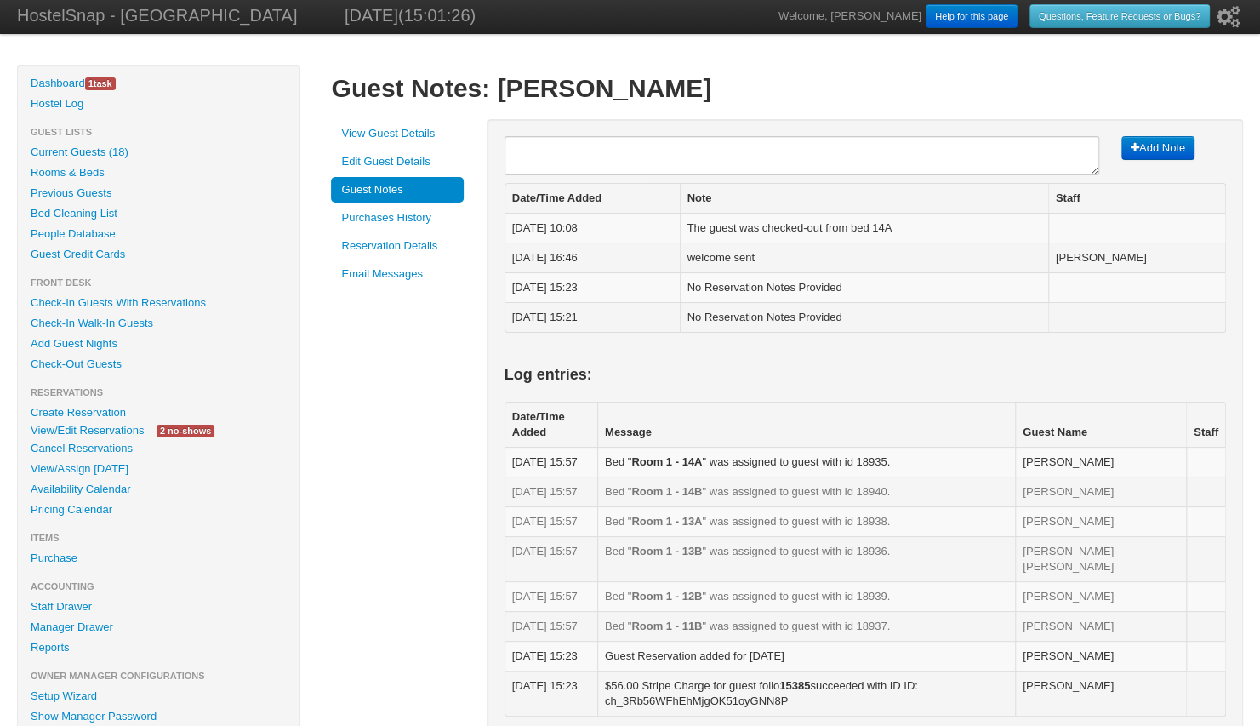
scroll to position [2, 0]
click at [415, 250] on link "Reservation Details" at bounding box center [397, 248] width 133 height 26
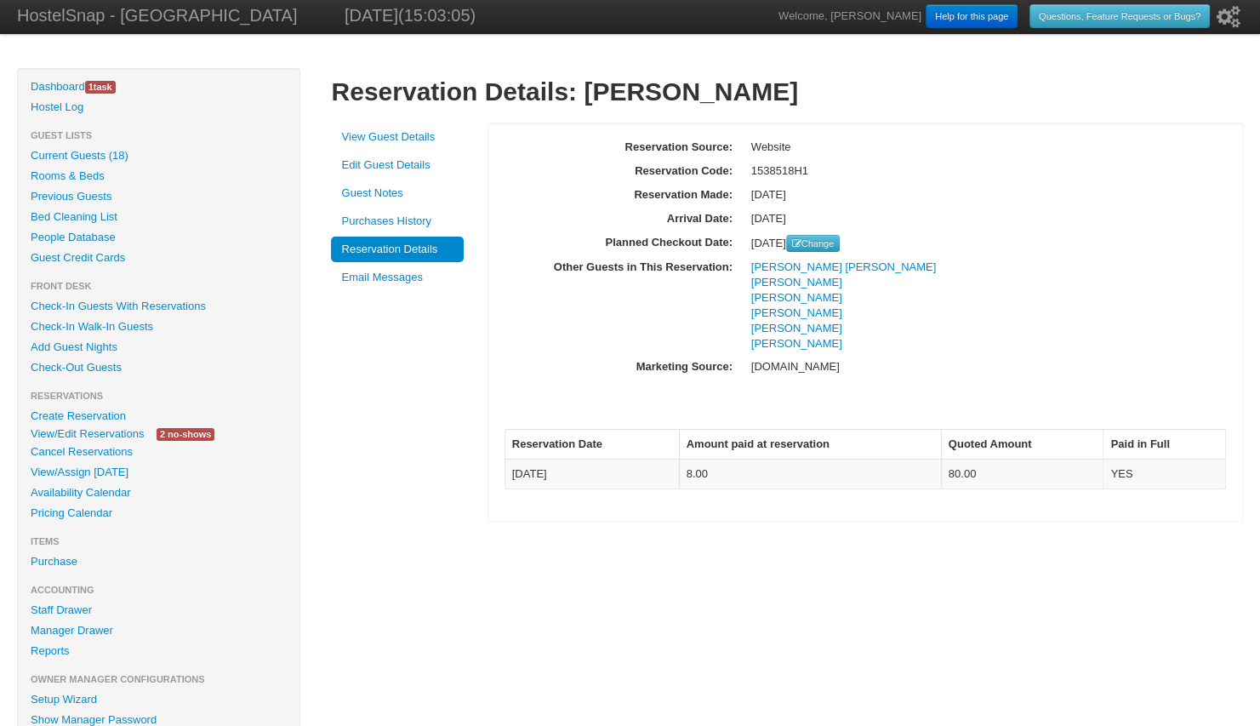
click at [403, 226] on link "Purchases History" at bounding box center [397, 222] width 133 height 26
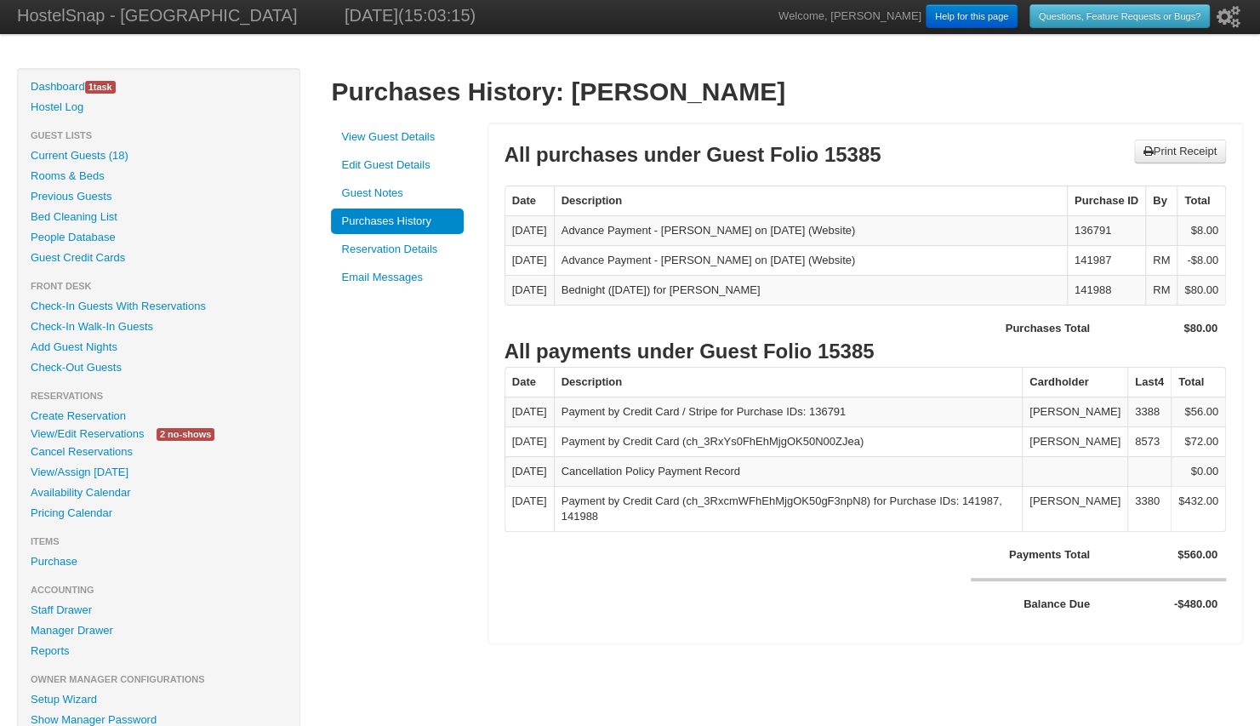
drag, startPoint x: 777, startPoint y: 91, endPoint x: 579, endPoint y: 97, distance: 198.4
click at [579, 97] on h1 "Purchases History: Gwendal Deniel" at bounding box center [787, 92] width 912 height 31
copy h1 "Gwendal Deniel"
drag, startPoint x: 1163, startPoint y: 514, endPoint x: 1134, endPoint y: 511, distance: 29.1
click at [1134, 511] on td "3380" at bounding box center [1149, 508] width 43 height 45
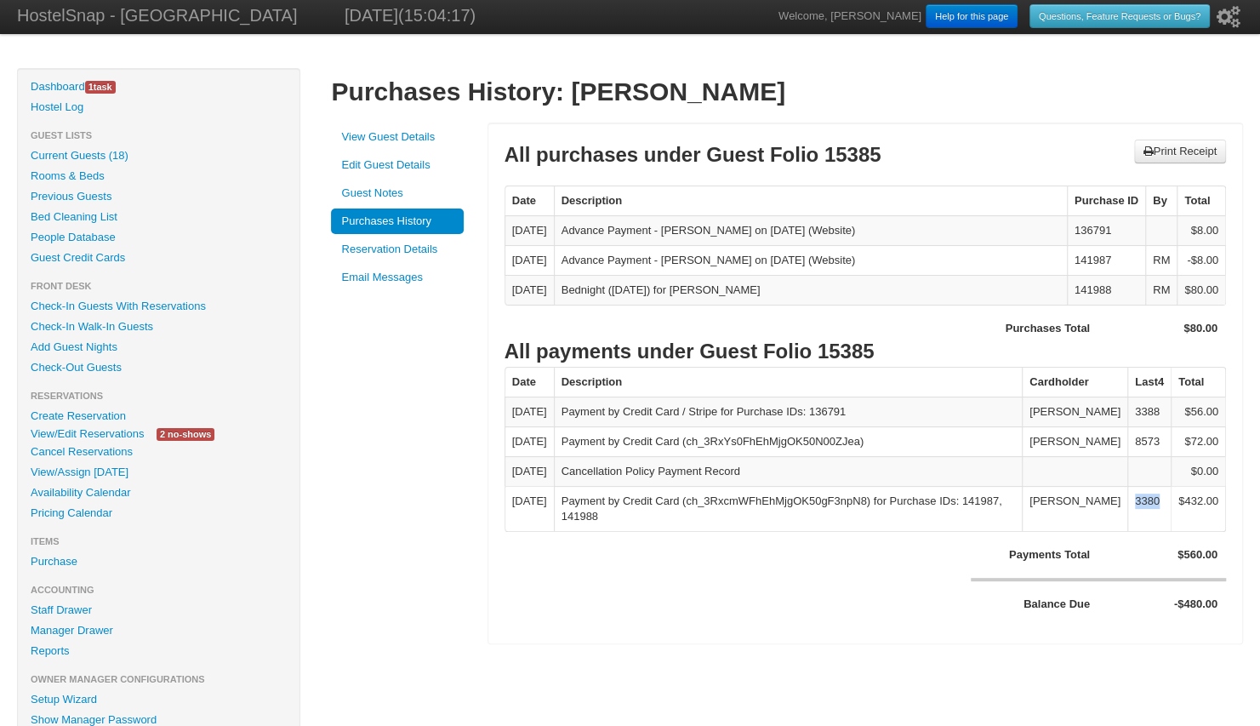
copy td "3380"
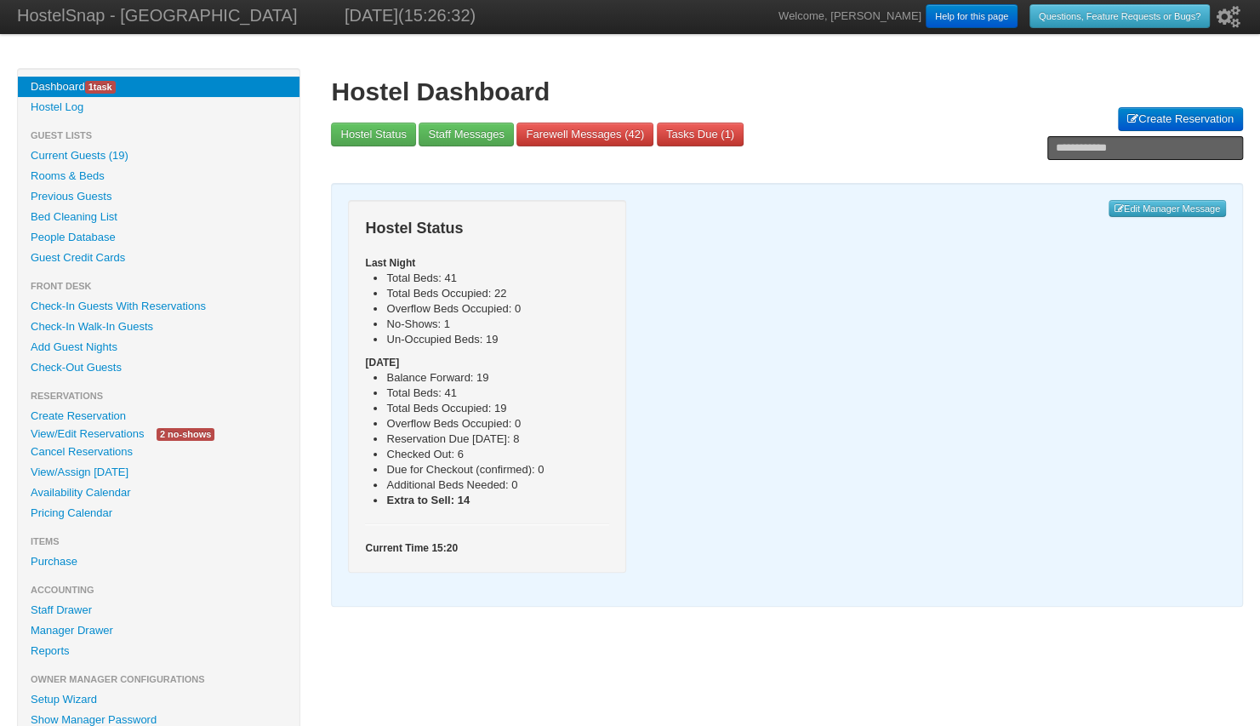
click at [81, 437] on link "View/Edit Reservations" at bounding box center [87, 434] width 139 height 18
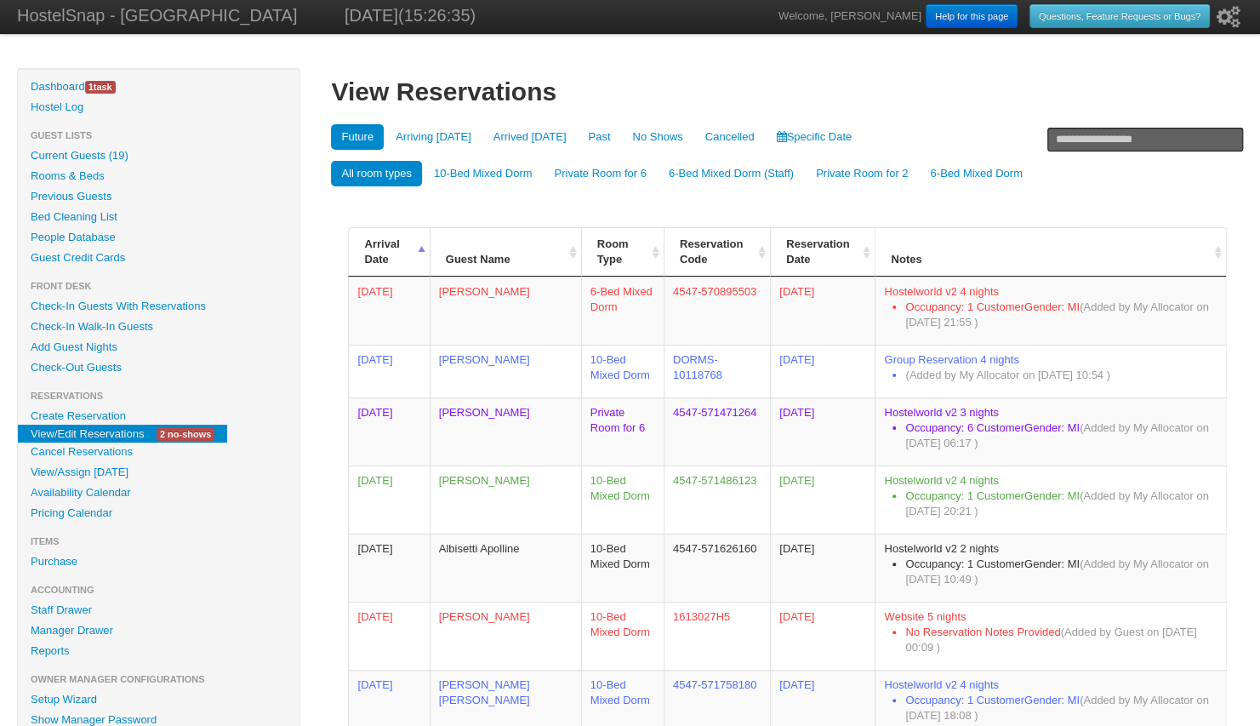
click at [96, 154] on link "Current Guests (19)" at bounding box center [159, 156] width 282 height 20
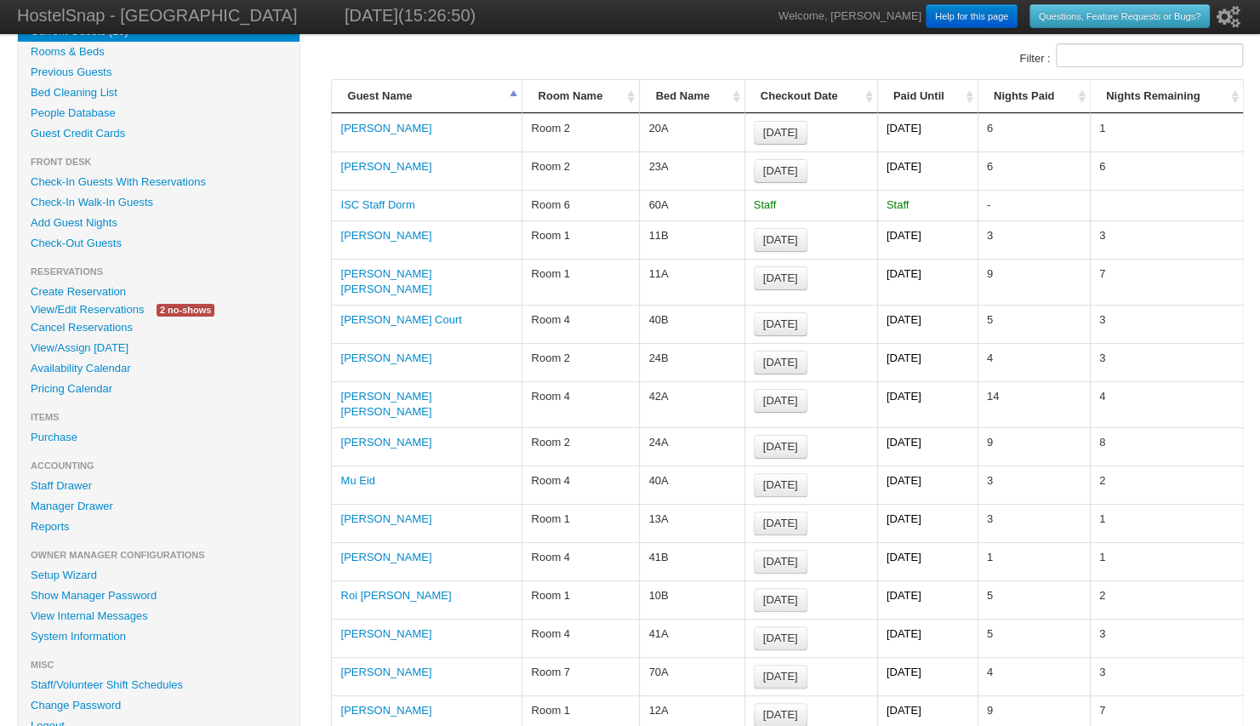
scroll to position [123, 0]
